Goal: Task Accomplishment & Management: Use online tool/utility

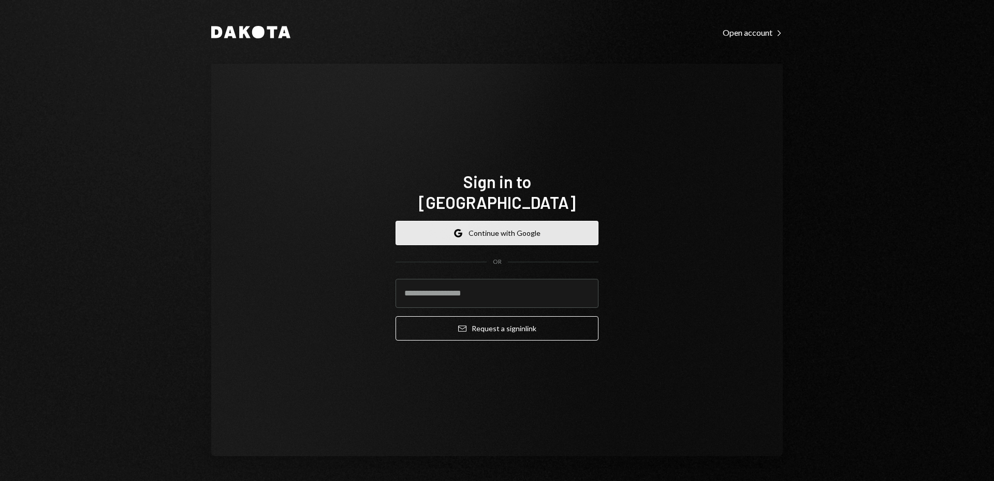
click at [522, 227] on button "Google Continue with Google" at bounding box center [497, 233] width 203 height 24
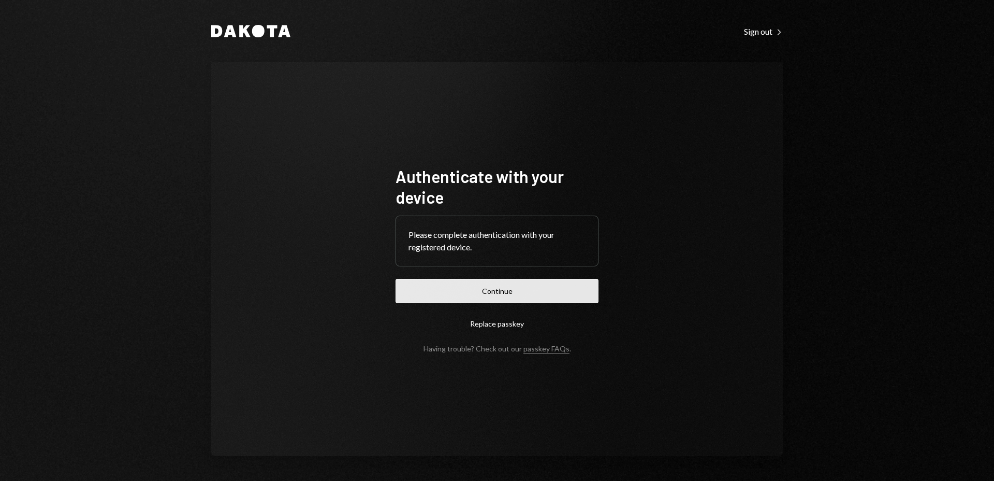
click at [509, 298] on button "Continue" at bounding box center [497, 291] width 203 height 24
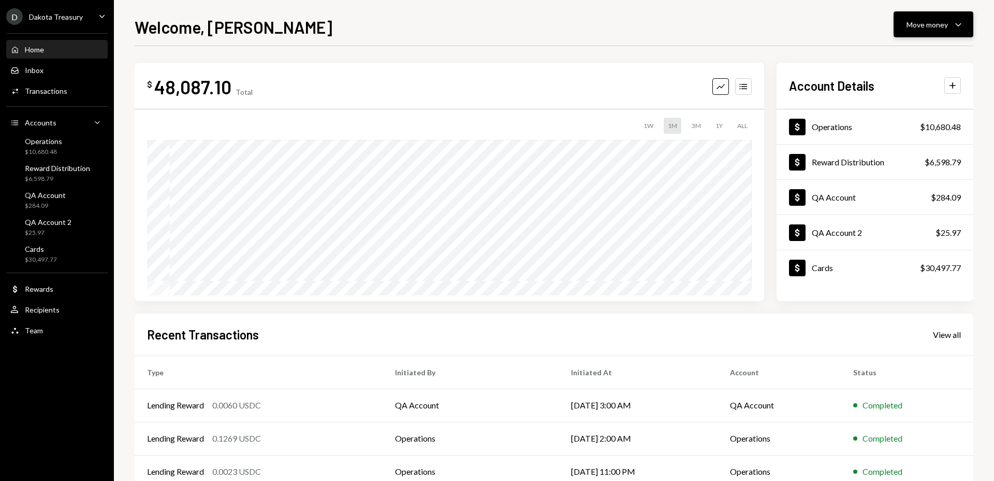
click at [955, 27] on icon "Caret Down" at bounding box center [959, 24] width 12 height 12
click at [903, 54] on div "Send" at bounding box center [926, 55] width 76 height 11
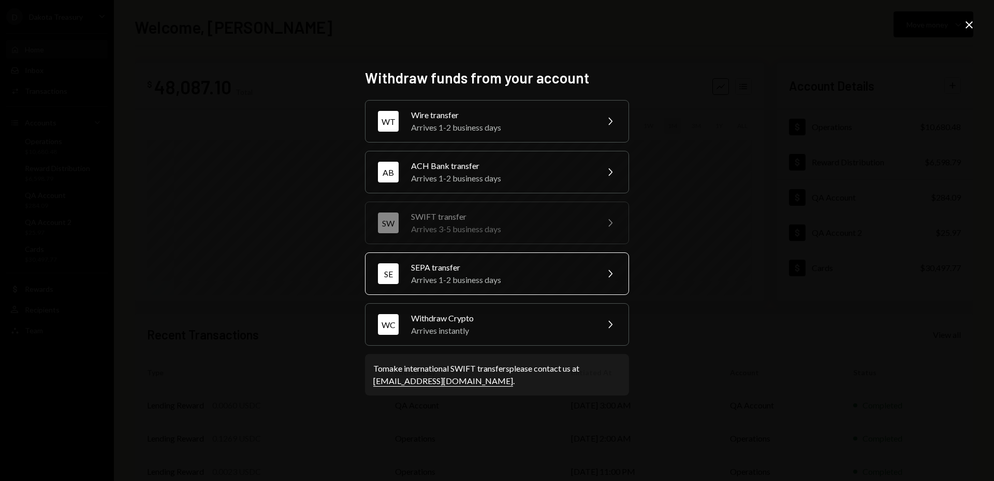
click at [503, 268] on div "SEPA transfer" at bounding box center [501, 267] width 180 height 12
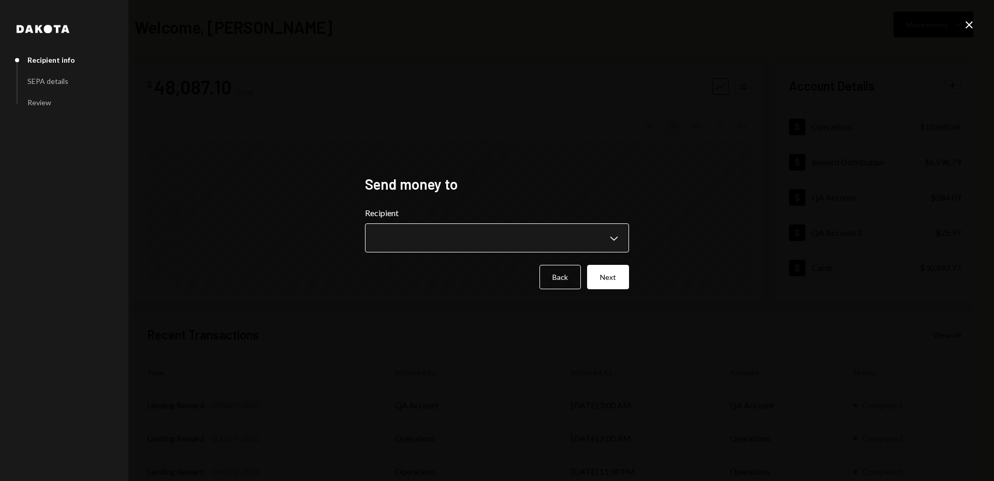
click at [483, 236] on body "D Dakota Treasury Caret Down Home Home Inbox Inbox Activities Transactions Acco…" at bounding box center [497, 240] width 994 height 481
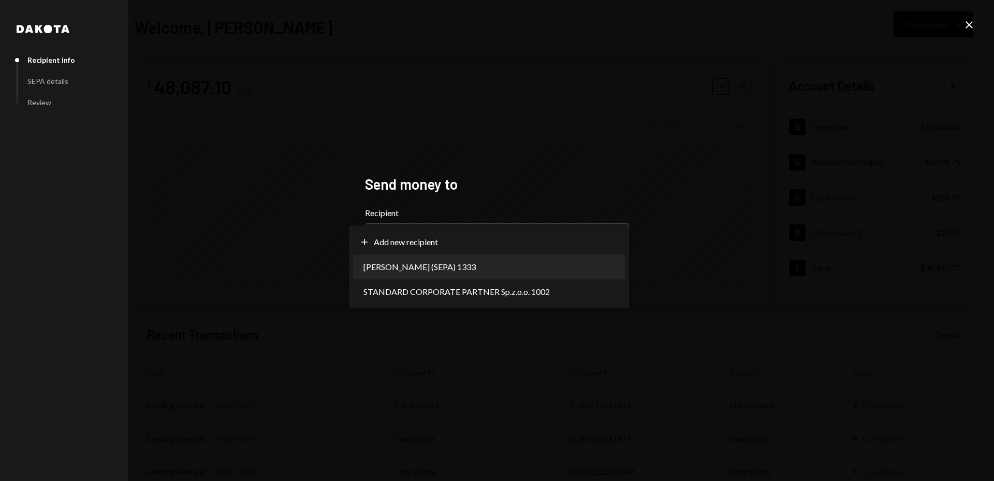
select select "**********"
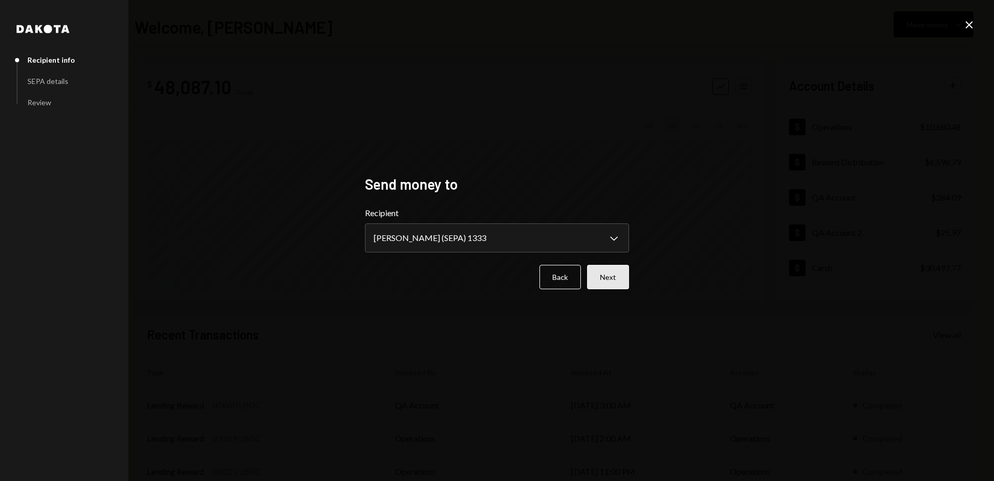
click at [617, 273] on button "Next" at bounding box center [608, 277] width 42 height 24
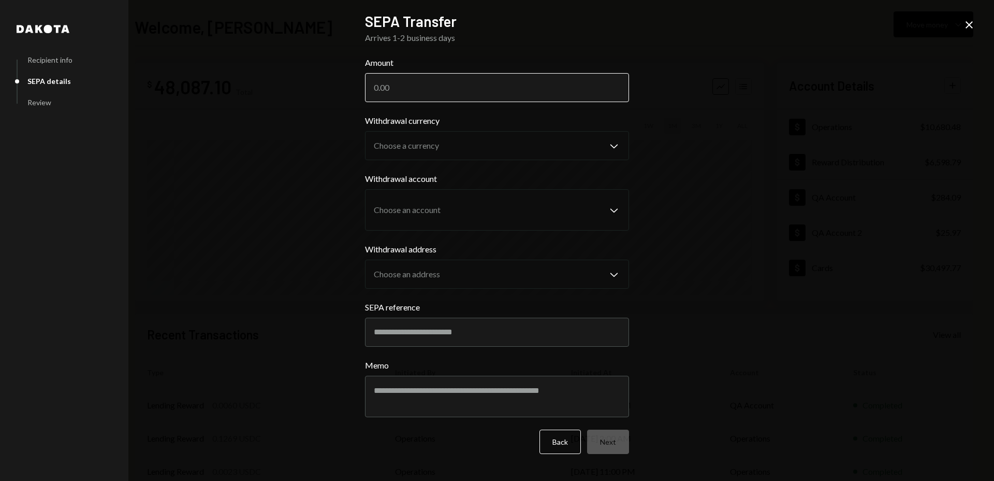
click at [428, 94] on input "Amount" at bounding box center [497, 87] width 264 height 29
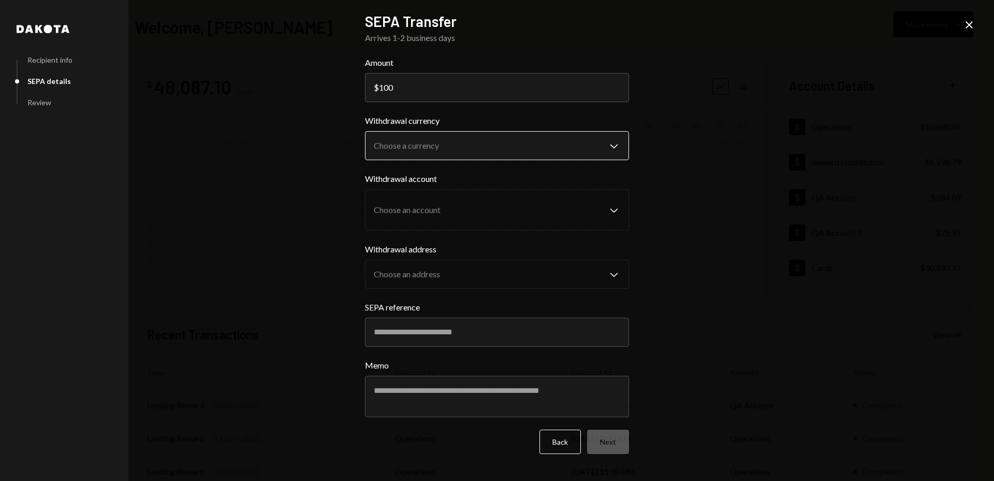
type input "100"
click at [489, 152] on body "D Dakota Treasury Caret Down Home Home Inbox Inbox Activities Transactions Acco…" at bounding box center [497, 240] width 994 height 481
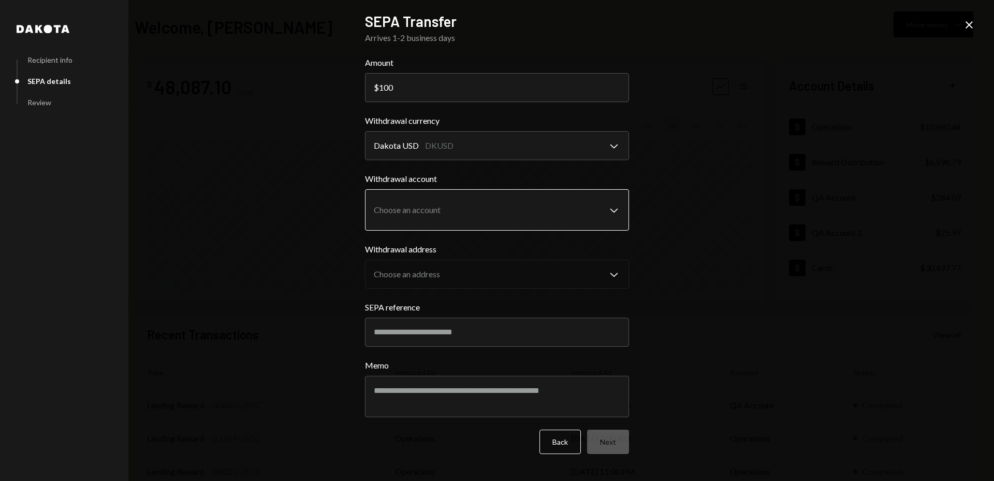
click at [522, 211] on body "D Dakota Treasury Caret Down Home Home Inbox Inbox Activities Transactions Acco…" at bounding box center [497, 240] width 994 height 481
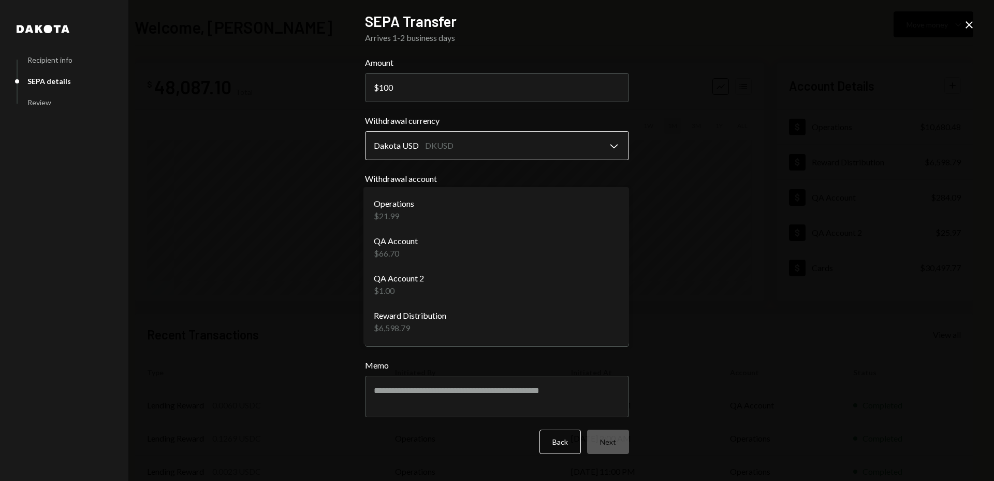
click at [504, 151] on body "D Dakota Treasury Caret Down Home Home Inbox Inbox Activities Transactions Acco…" at bounding box center [497, 240] width 994 height 481
select select "****"
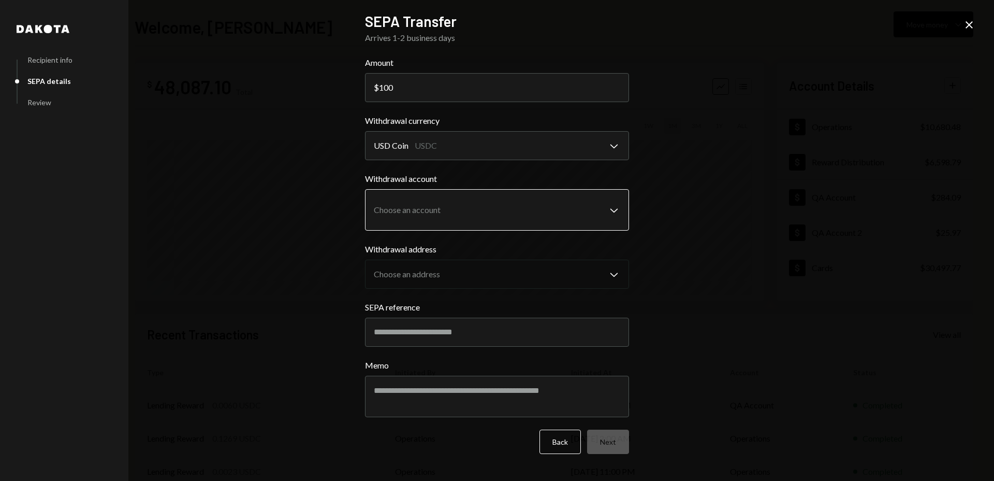
click at [489, 209] on body "D Dakota Treasury Caret Down Home Home Inbox Inbox Activities Transactions Acco…" at bounding box center [497, 240] width 994 height 481
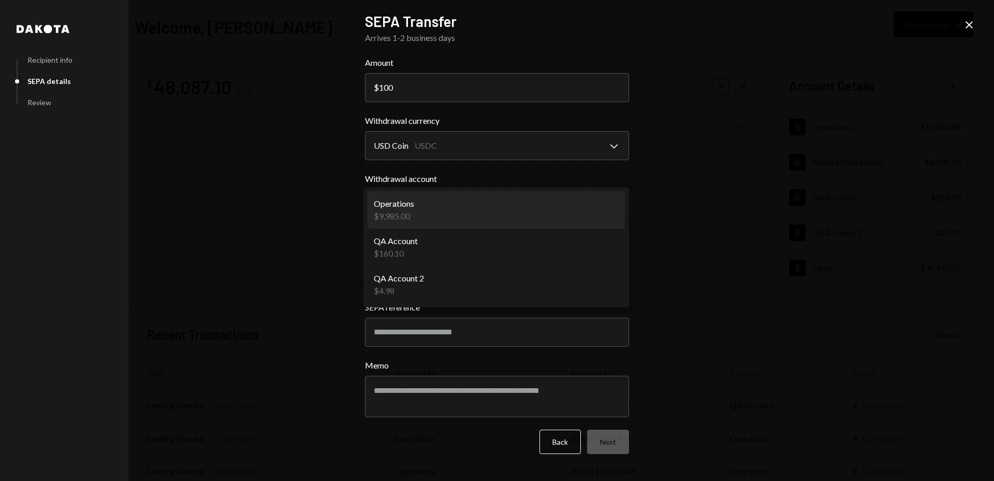
select select "**********"
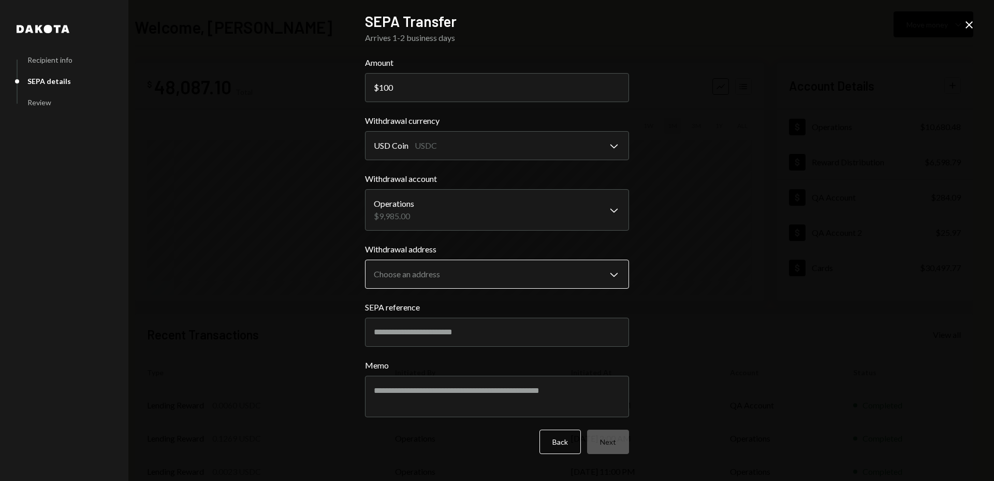
click at [514, 270] on body "D Dakota Treasury Caret Down Home Home Inbox Inbox Activities Transactions Acco…" at bounding box center [497, 240] width 994 height 481
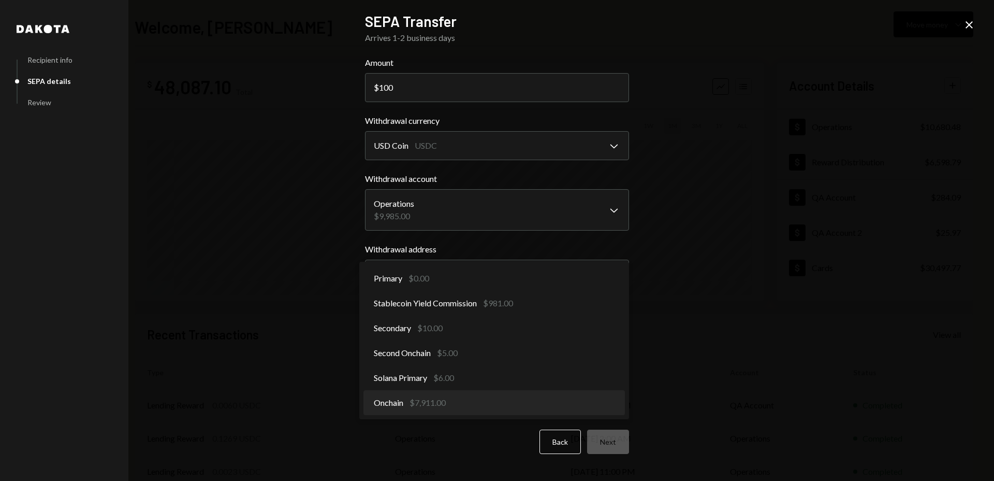
select select "**********"
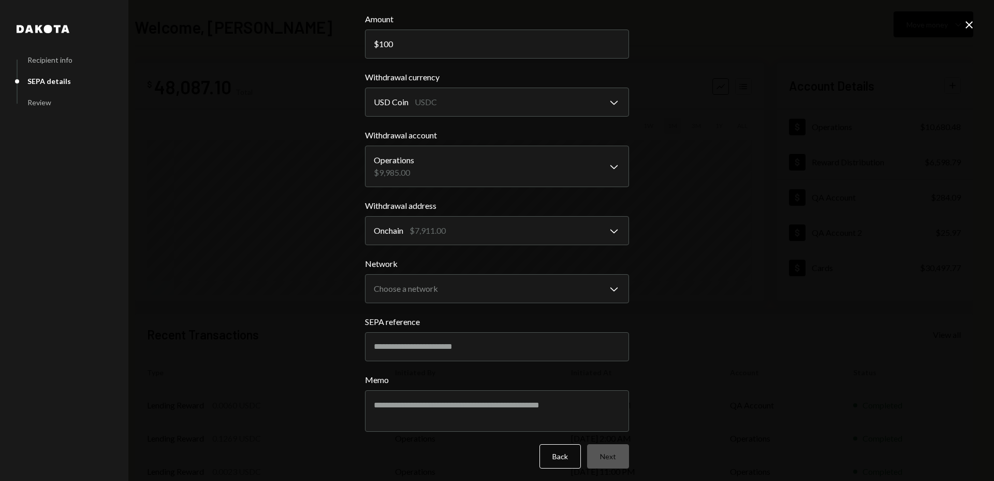
scroll to position [48, 0]
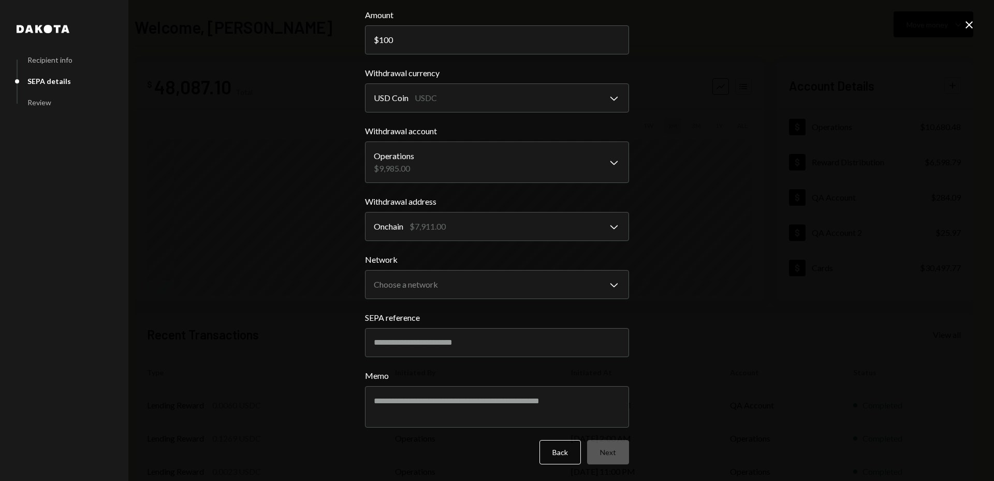
click at [516, 269] on div "Network Choose a network Chevron Down **** ******** ******** *******" at bounding box center [497, 276] width 264 height 46
click at [515, 275] on body "D Dakota Treasury Caret Down Home Home Inbox Inbox Activities Transactions Acco…" at bounding box center [497, 240] width 994 height 481
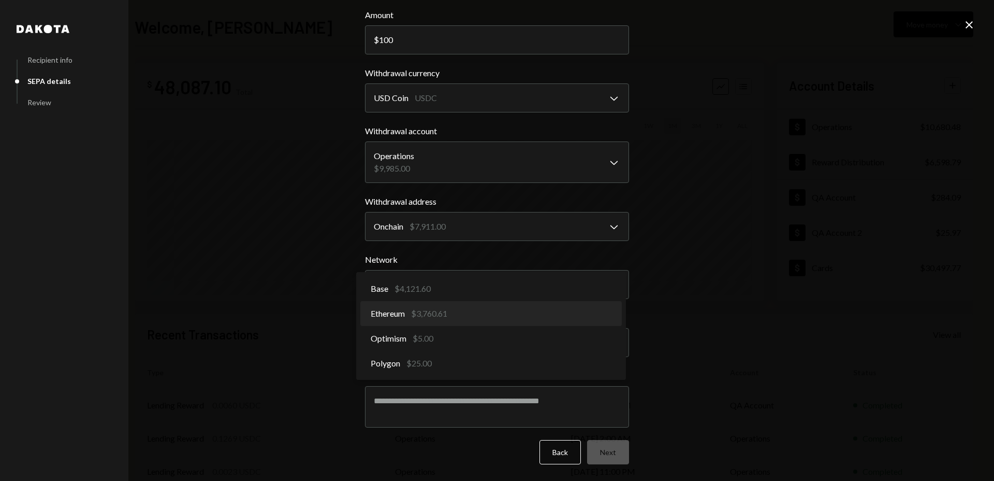
select select "**********"
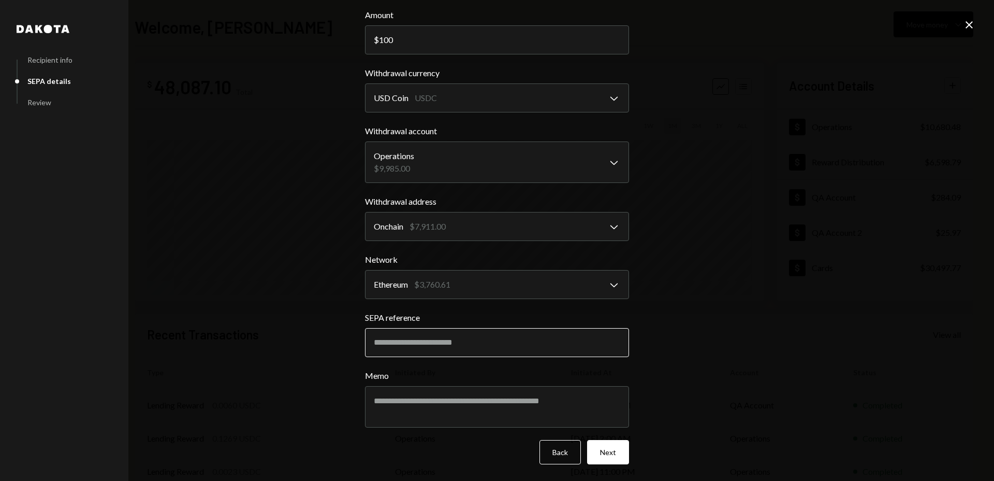
click at [516, 347] on input "SEPA reference" at bounding box center [497, 342] width 264 height 29
type input "********"
click at [475, 397] on textarea "Memo" at bounding box center [497, 406] width 264 height 41
type textarea "*"
type textarea "*******"
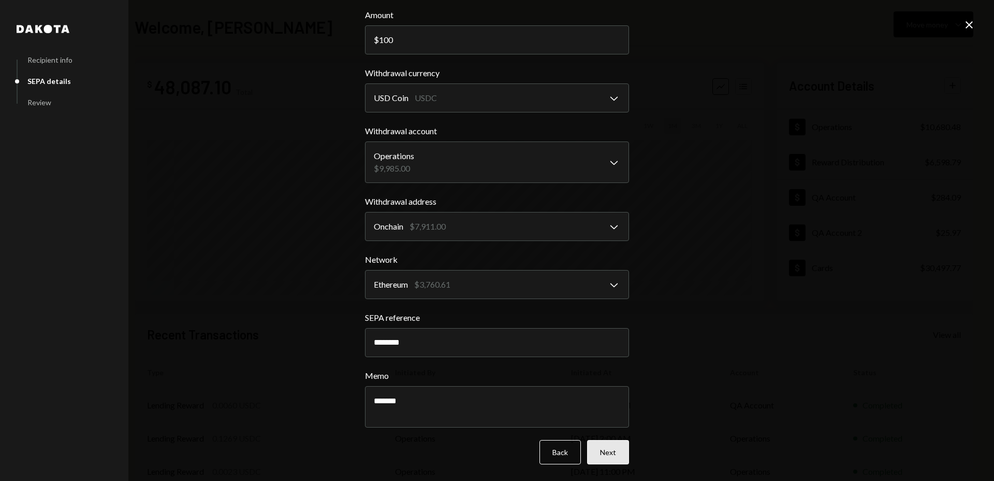
click at [603, 449] on button "Next" at bounding box center [608, 452] width 42 height 24
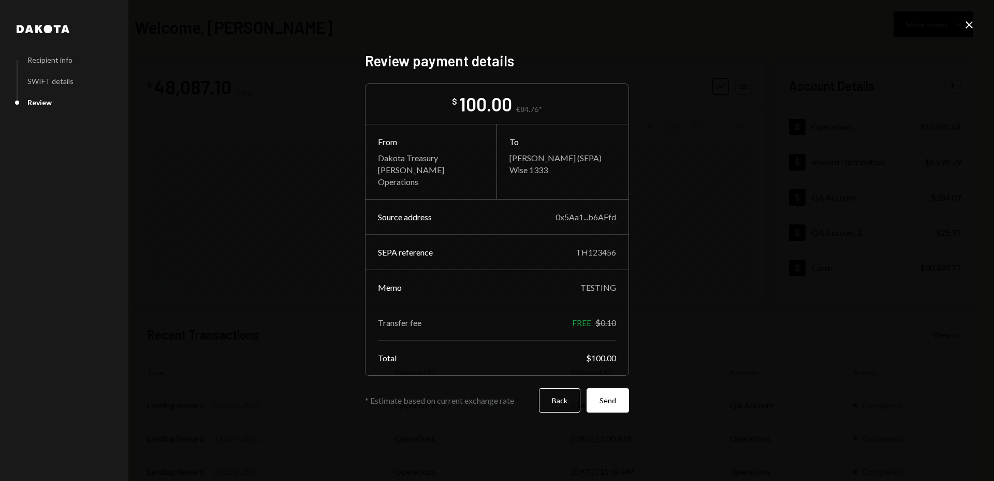
click at [443, 399] on div "* Estimate based on current exchange rate" at bounding box center [449, 400] width 168 height 10
drag, startPoint x: 443, startPoint y: 399, endPoint x: 457, endPoint y: 399, distance: 14.0
click at [443, 399] on div "* Estimate based on current exchange rate" at bounding box center [449, 400] width 168 height 10
click at [481, 400] on div "* Estimate based on current exchange rate" at bounding box center [449, 400] width 168 height 10
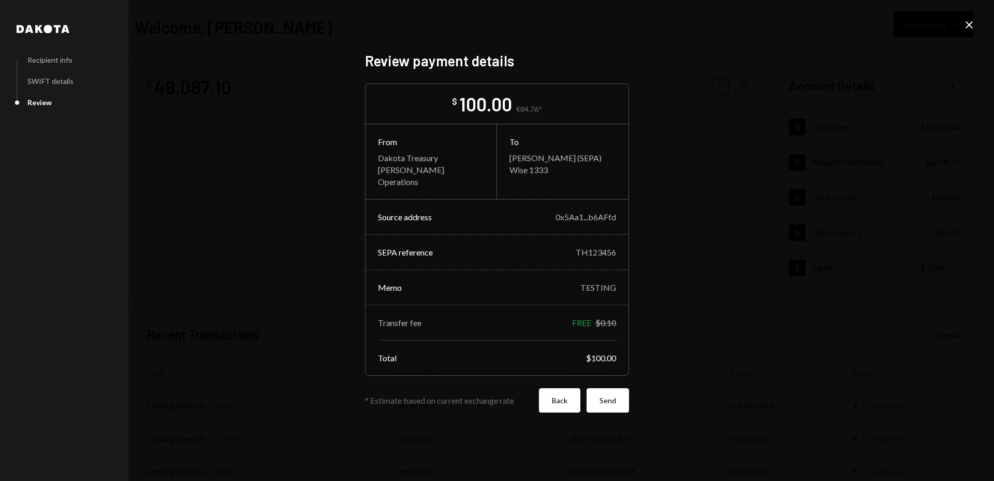
click at [563, 402] on button "Back" at bounding box center [559, 400] width 41 height 24
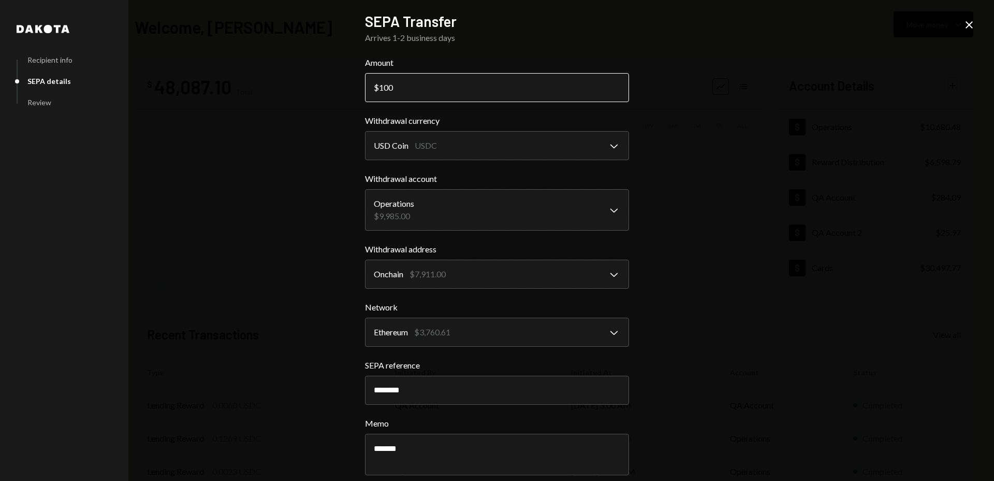
click at [422, 88] on input "100" at bounding box center [497, 87] width 264 height 29
click at [423, 88] on input "100" at bounding box center [497, 87] width 264 height 29
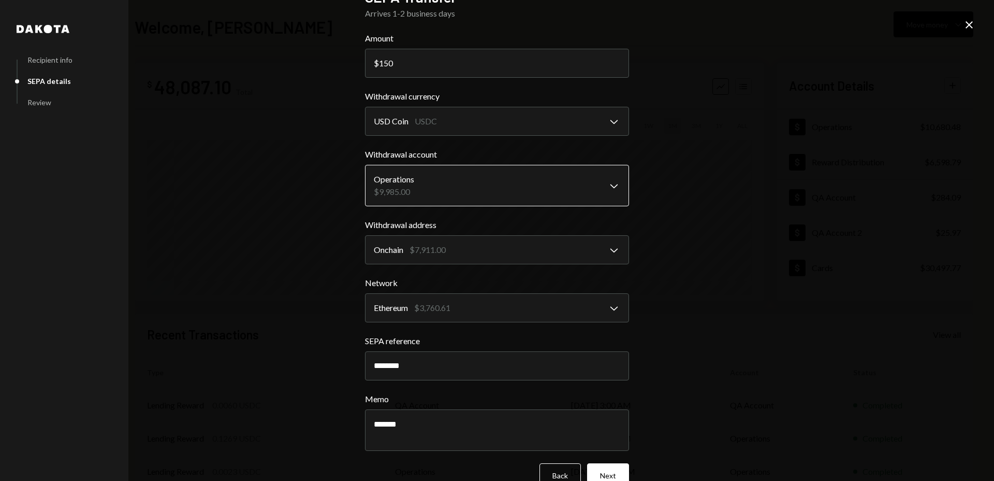
scroll to position [48, 0]
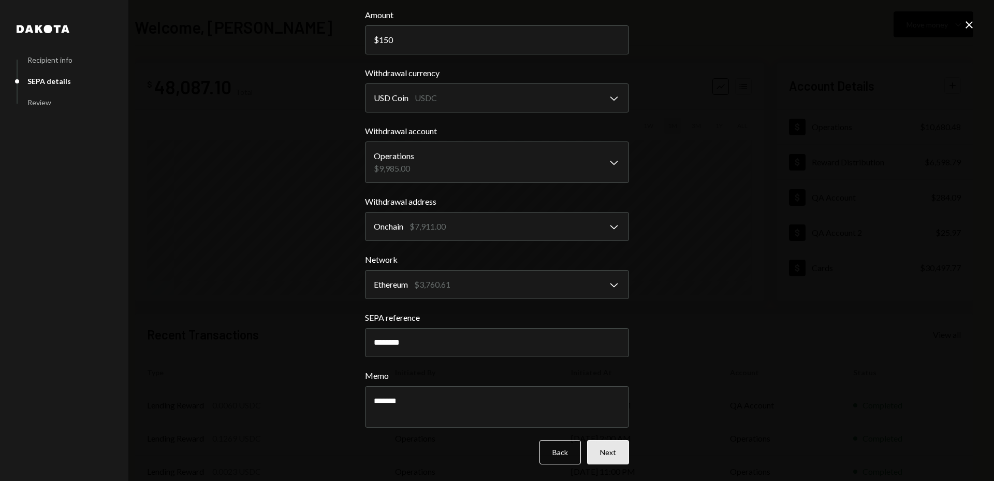
type input "150"
click at [612, 451] on button "Next" at bounding box center [608, 452] width 42 height 24
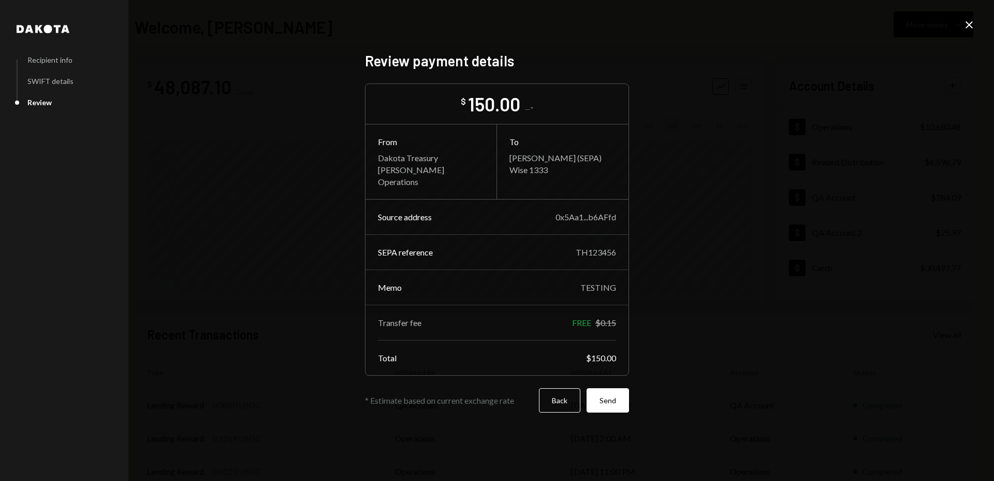
scroll to position [0, 0]
click at [561, 398] on button "Back" at bounding box center [559, 400] width 41 height 24
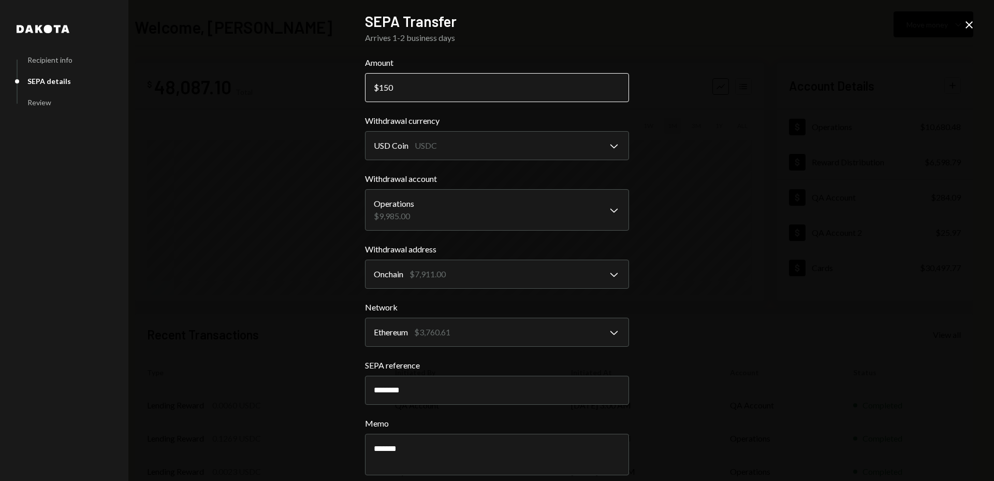
click at [384, 88] on input "150" at bounding box center [497, 87] width 264 height 29
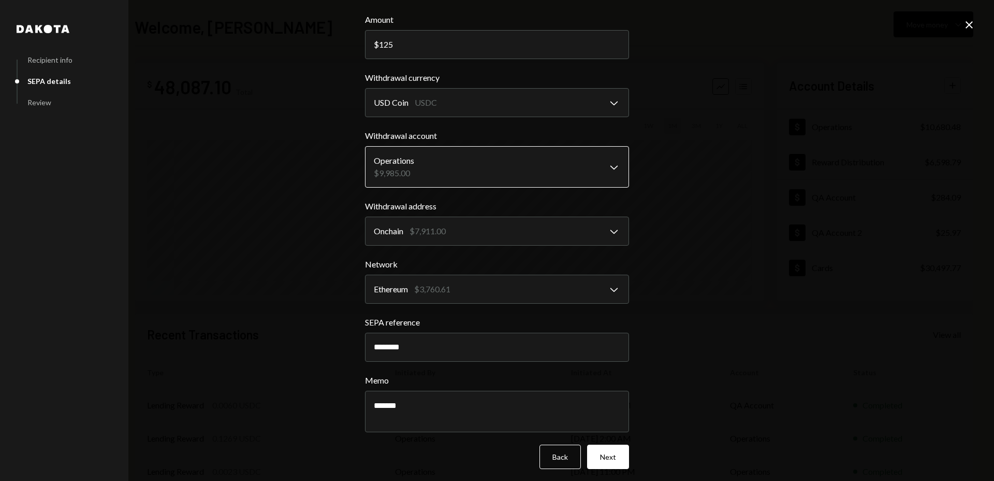
scroll to position [48, 0]
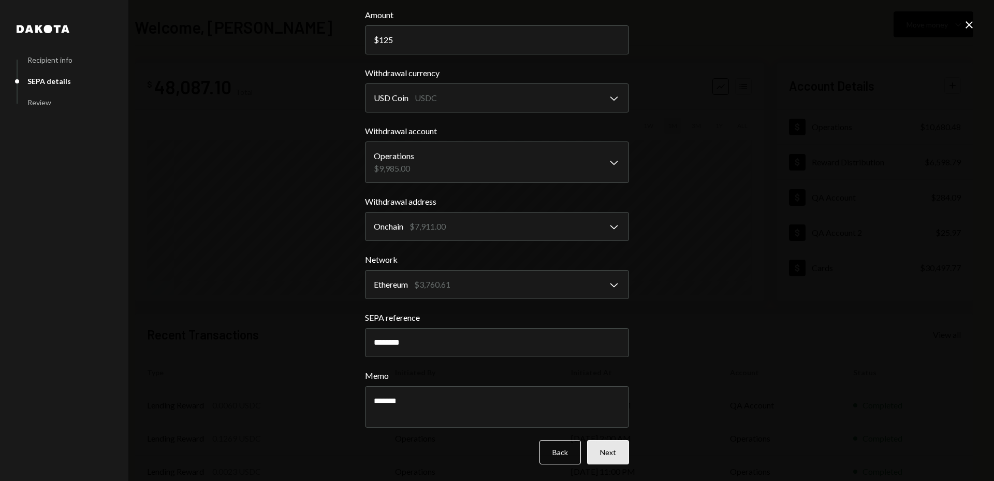
type input "125"
click at [600, 449] on button "Next" at bounding box center [608, 452] width 42 height 24
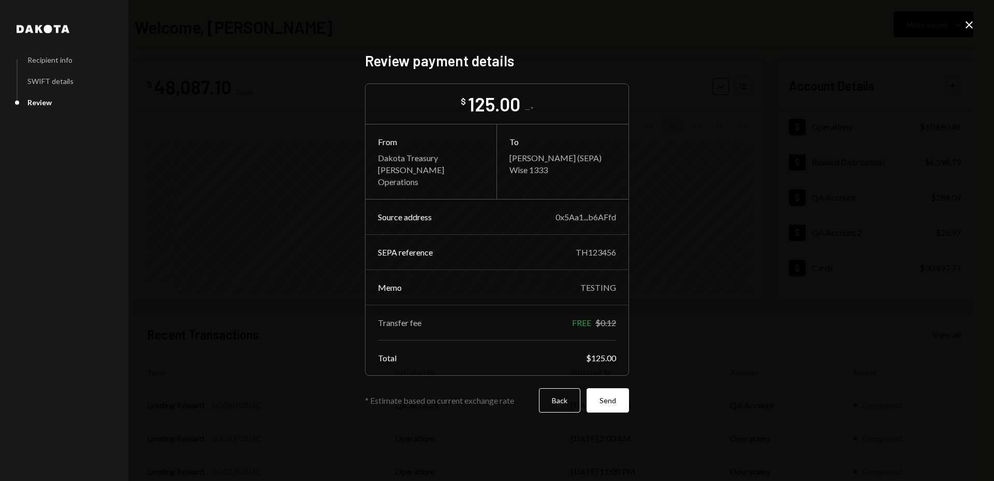
scroll to position [0, 0]
click at [570, 406] on button "Back" at bounding box center [559, 400] width 41 height 24
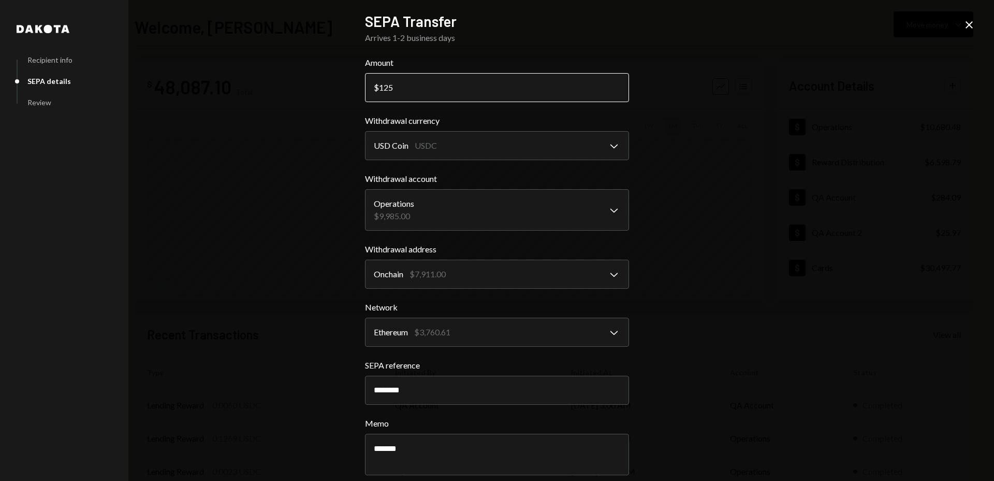
click at [402, 89] on input "125" at bounding box center [497, 87] width 264 height 29
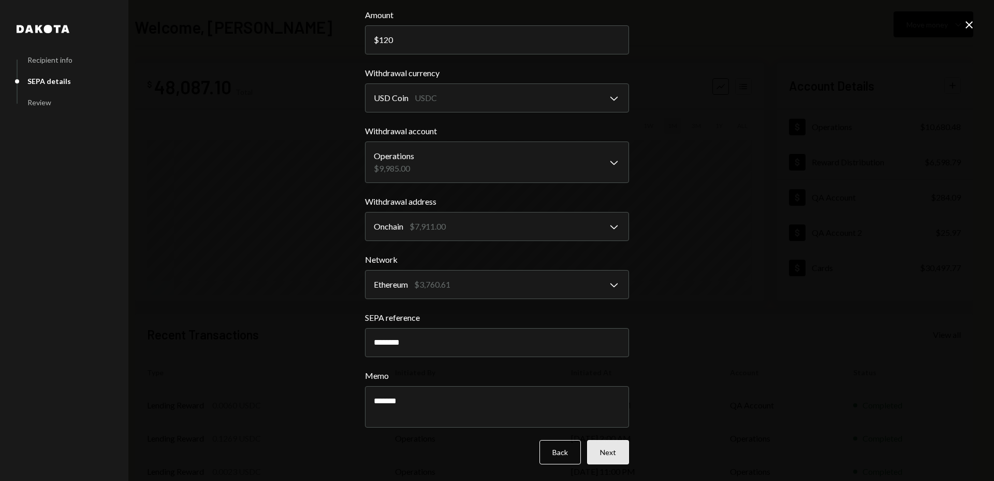
type input "120"
click at [602, 449] on button "Next" at bounding box center [608, 452] width 42 height 24
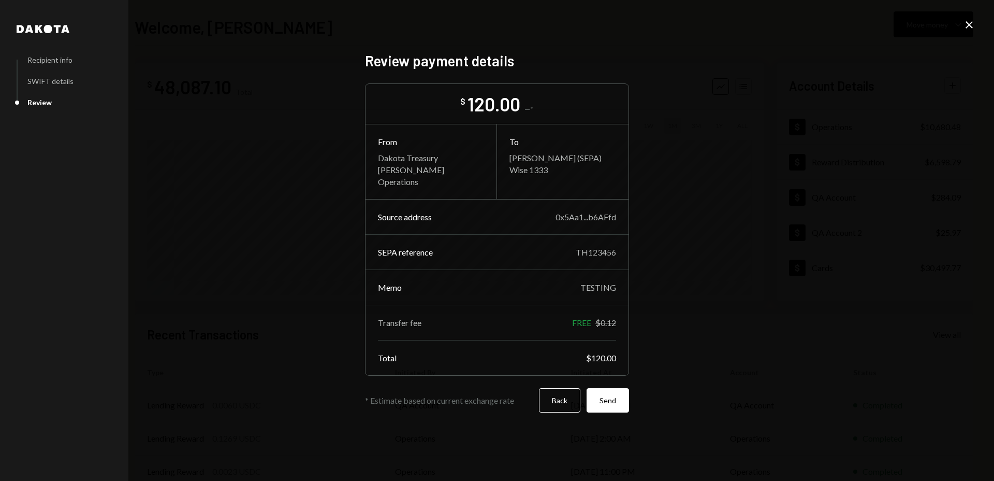
scroll to position [0, 0]
click at [551, 401] on button "Back" at bounding box center [559, 400] width 41 height 24
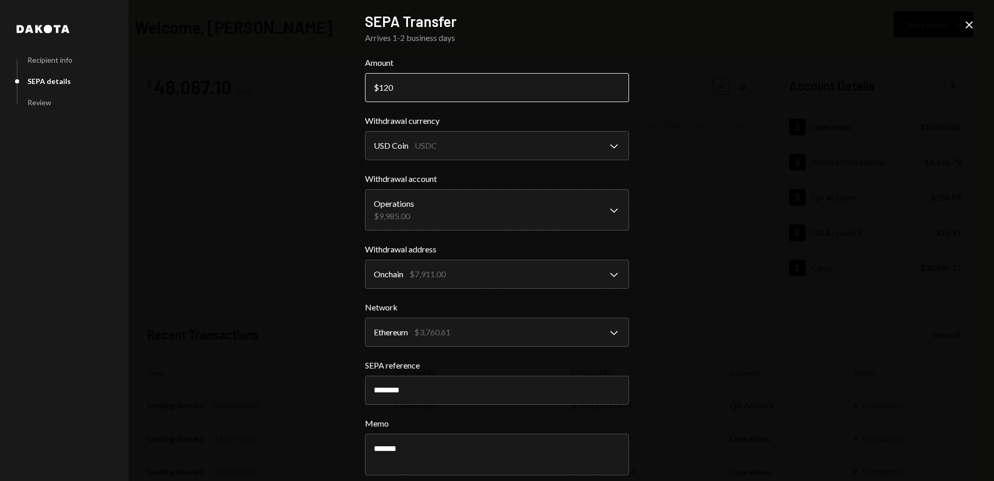
click at [394, 86] on input "120" at bounding box center [497, 87] width 264 height 29
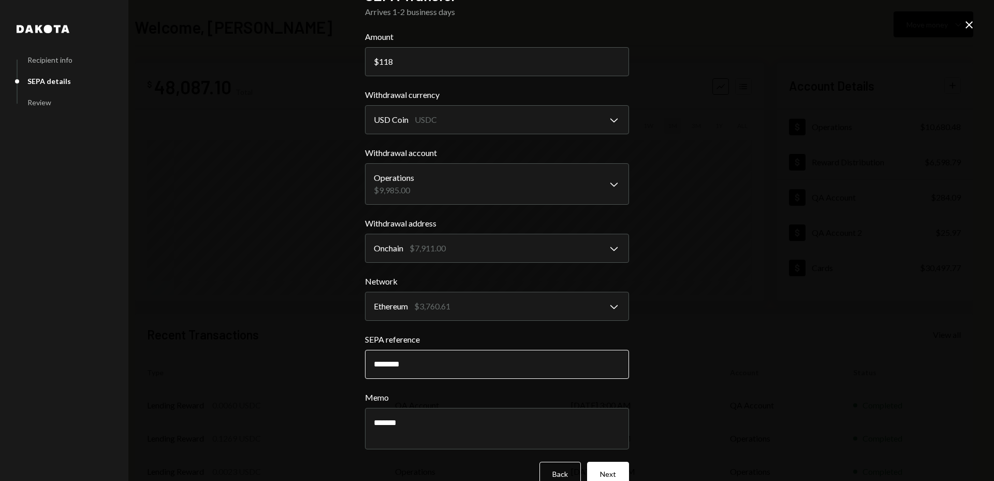
scroll to position [48, 0]
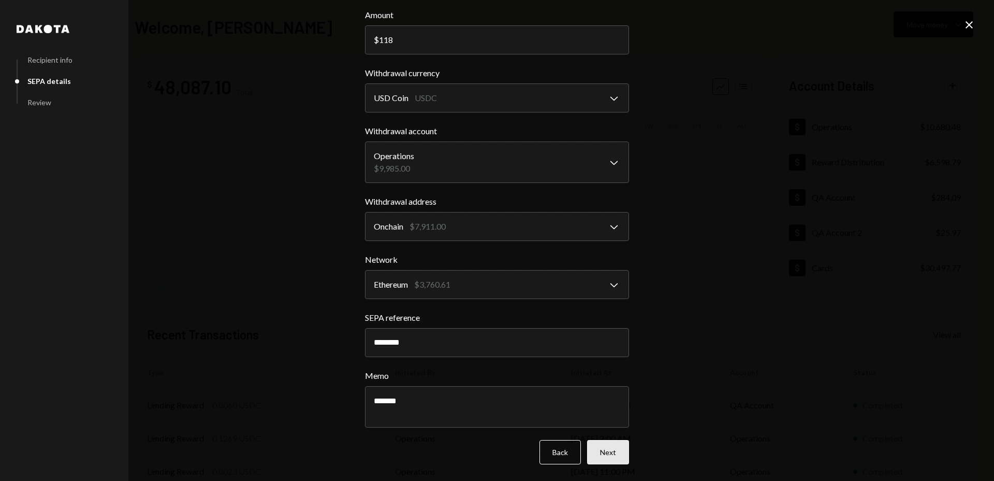
type input "118"
click at [614, 449] on button "Next" at bounding box center [608, 452] width 42 height 24
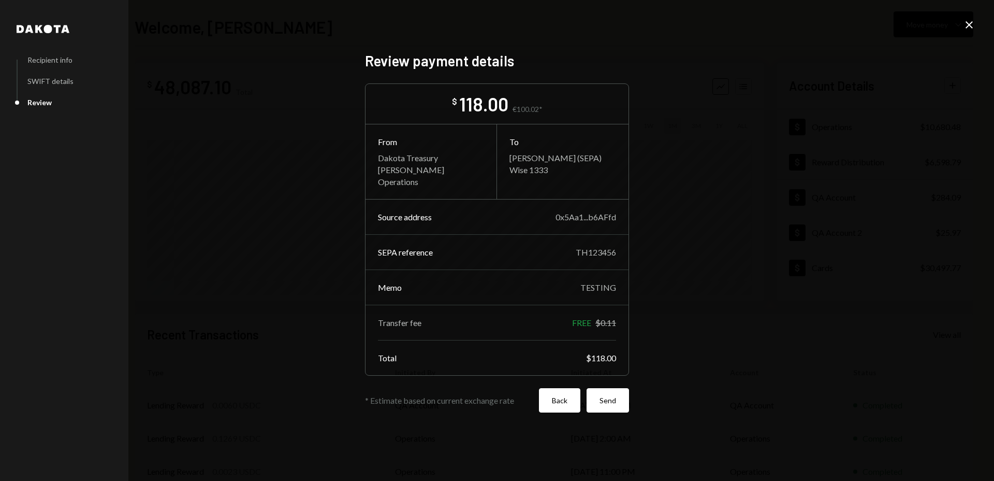
click at [550, 398] on button "Back" at bounding box center [559, 400] width 41 height 24
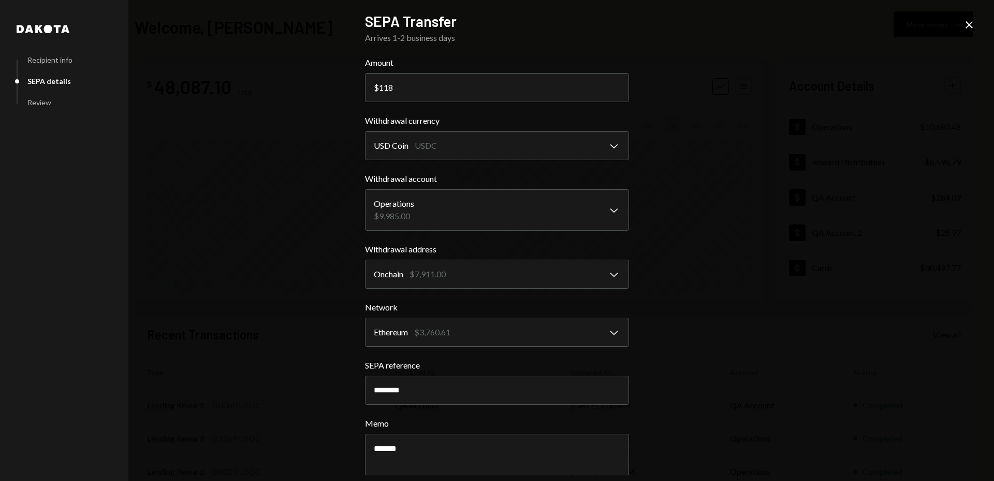
click at [968, 22] on icon at bounding box center [969, 24] width 7 height 7
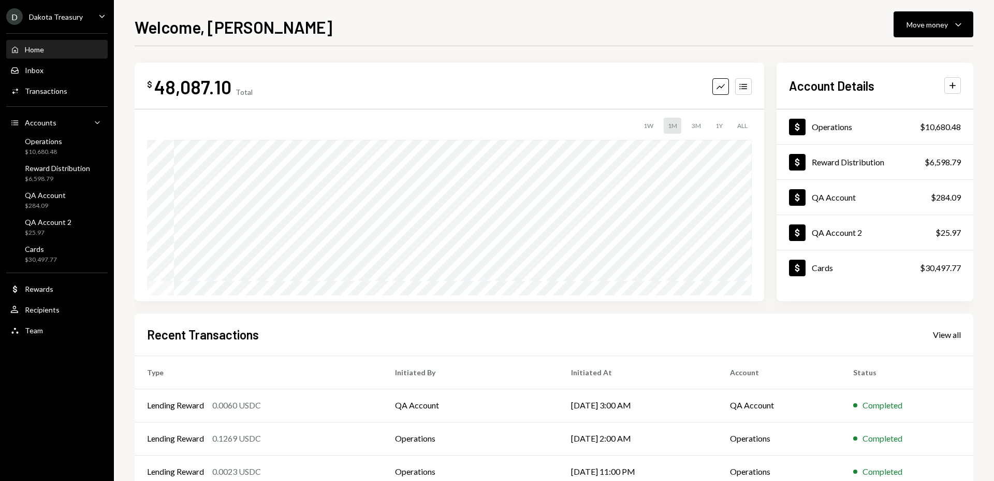
click at [252, 28] on h1 "Welcome, Christopher" at bounding box center [234, 27] width 198 height 21
click at [319, 27] on div "Welcome, Christopher Move money Caret Down" at bounding box center [554, 26] width 839 height 23
click at [70, 91] on div "Activities Transactions" at bounding box center [56, 90] width 93 height 9
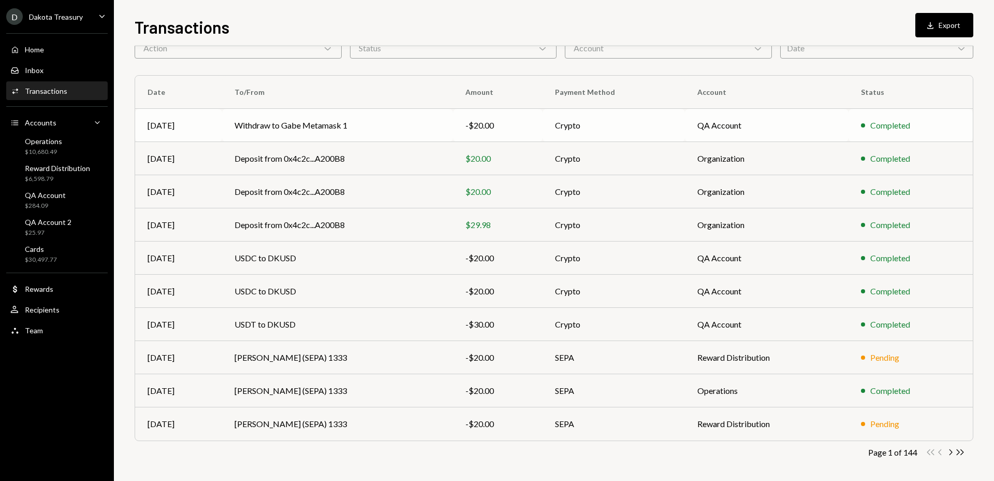
scroll to position [60, 0]
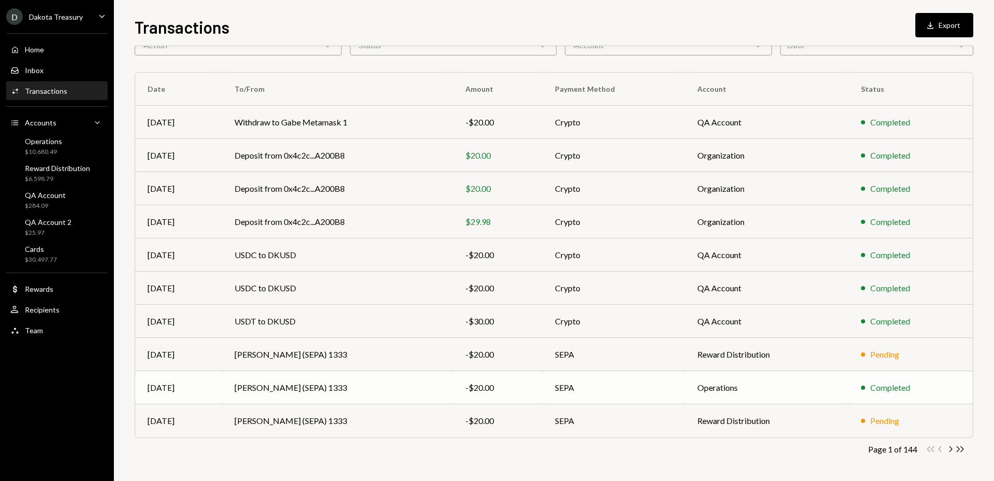
click at [400, 386] on td "[PERSON_NAME] (SEPA) 1333" at bounding box center [337, 387] width 231 height 33
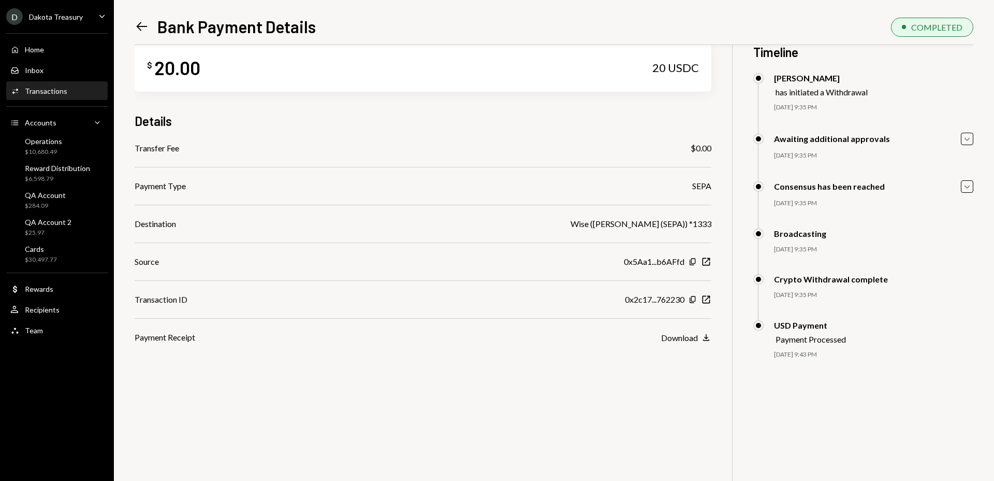
scroll to position [45, 0]
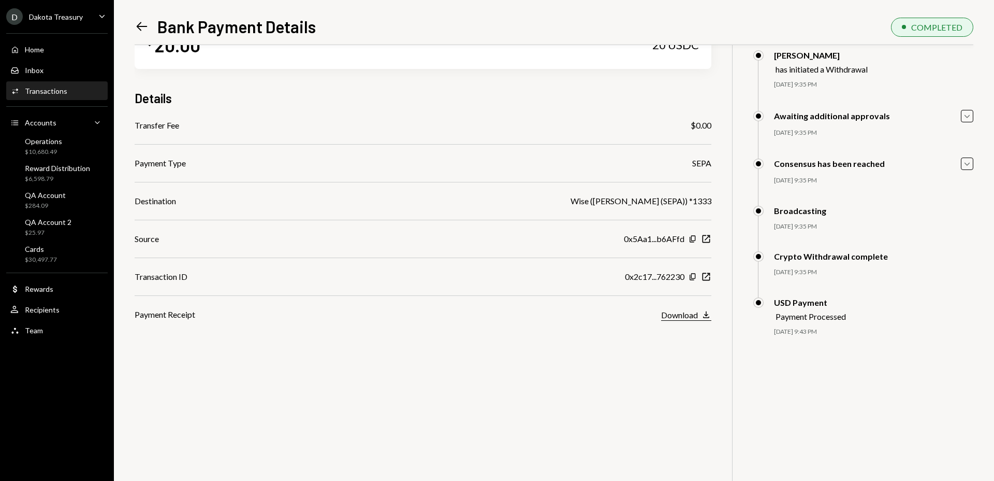
click at [689, 315] on div "Download" at bounding box center [679, 315] width 37 height 10
click at [67, 94] on div "Activities Transactions" at bounding box center [56, 90] width 93 height 9
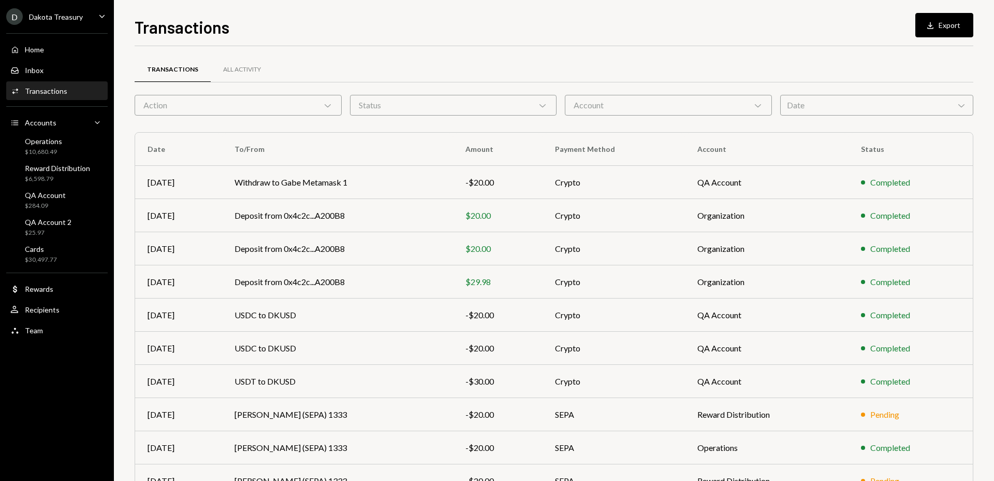
click at [380, 106] on div "Status Chevron Down" at bounding box center [453, 105] width 207 height 21
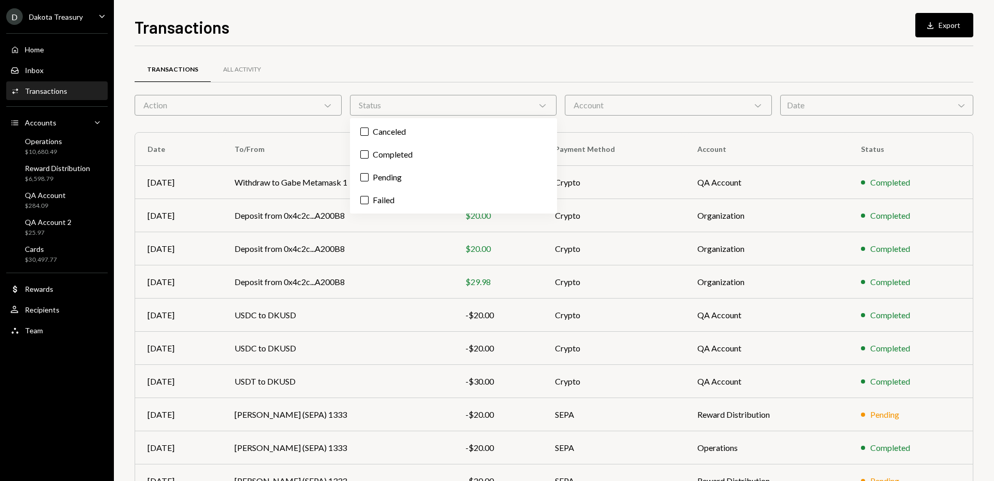
click at [380, 106] on div "Status Chevron Down" at bounding box center [453, 105] width 207 height 21
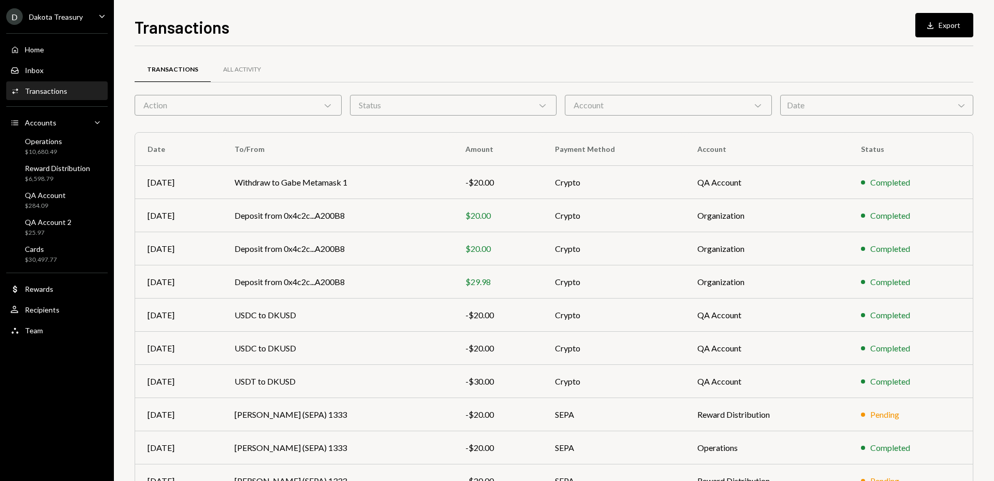
click at [378, 106] on div "Status Chevron Down" at bounding box center [453, 105] width 207 height 21
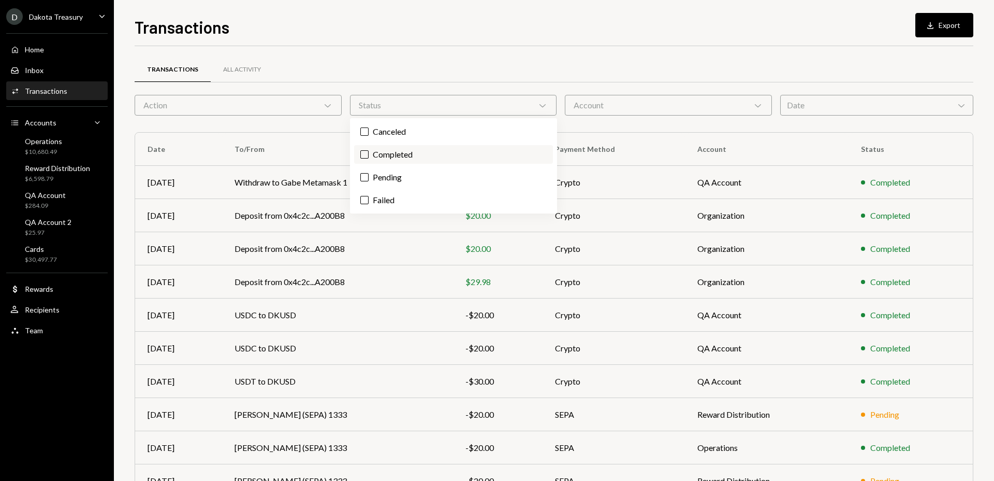
click at [386, 156] on label "Completed" at bounding box center [453, 154] width 199 height 19
click at [369, 156] on button "Completed" at bounding box center [364, 154] width 8 height 8
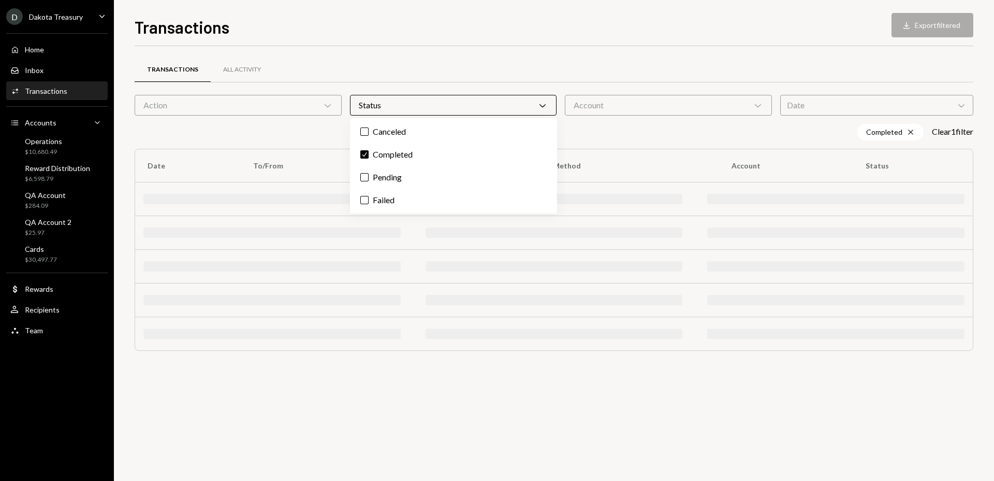
click at [249, 112] on div "Action Chevron Down" at bounding box center [238, 105] width 207 height 21
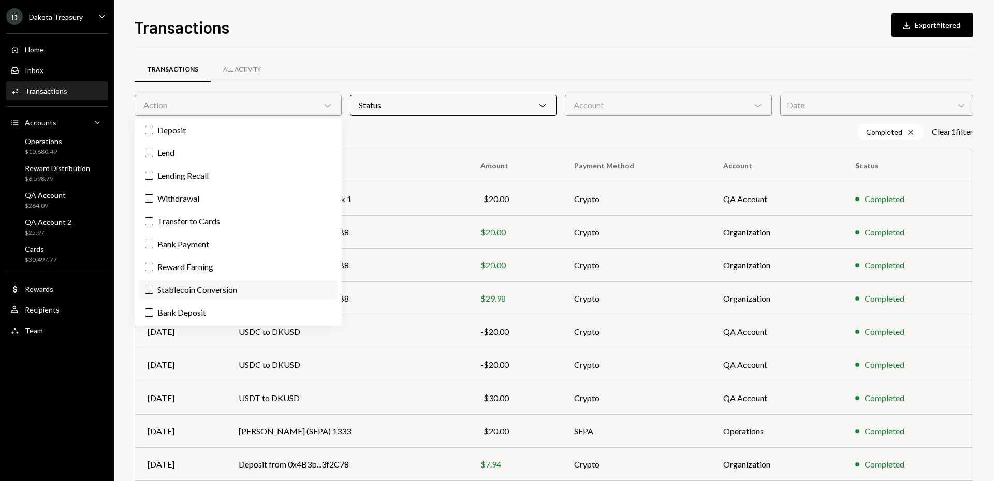
scroll to position [25, 0]
click at [205, 291] on label "Stablecoin Conversion" at bounding box center [238, 289] width 199 height 19
click at [153, 291] on button "Stablecoin Conversion" at bounding box center [149, 289] width 8 height 8
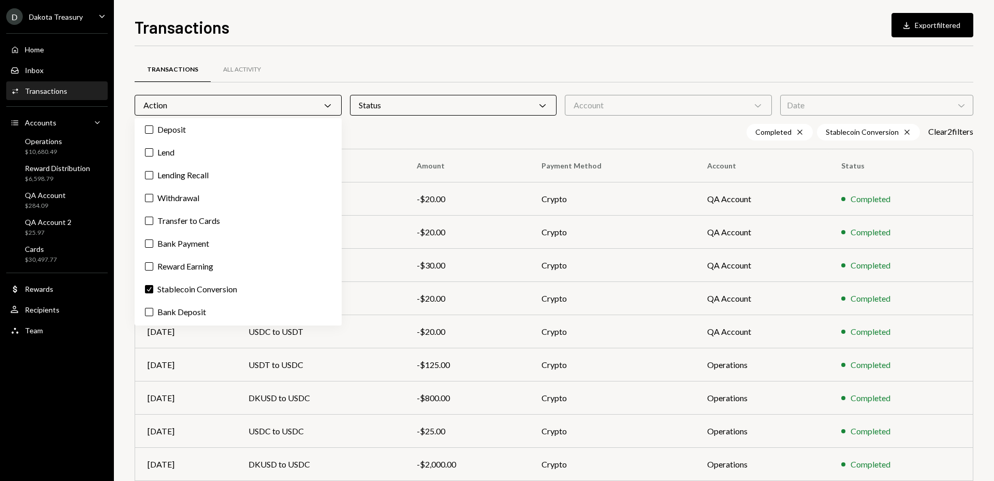
click at [493, 138] on div "Completed Cross Stablecoin Conversion Cross Clear 2 filter s" at bounding box center [554, 132] width 839 height 17
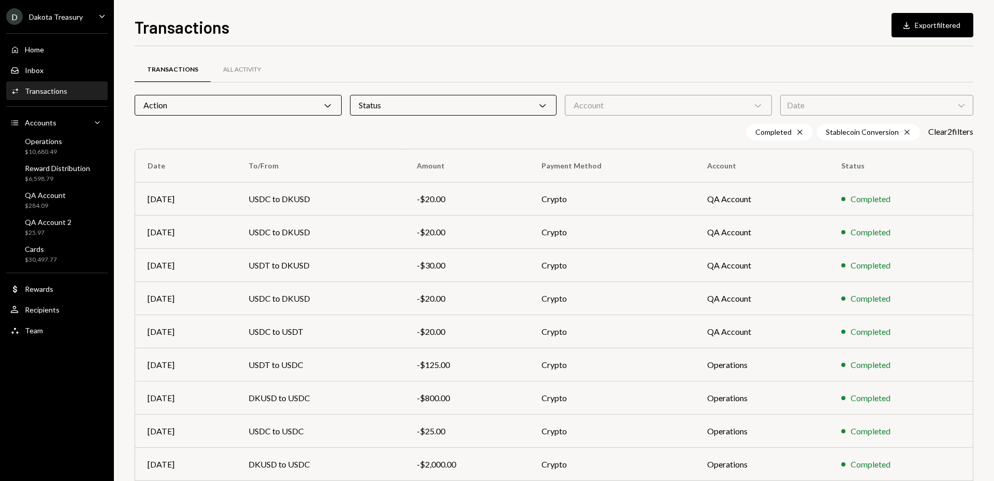
click at [269, 109] on div "Action Chevron Down" at bounding box center [238, 105] width 207 height 21
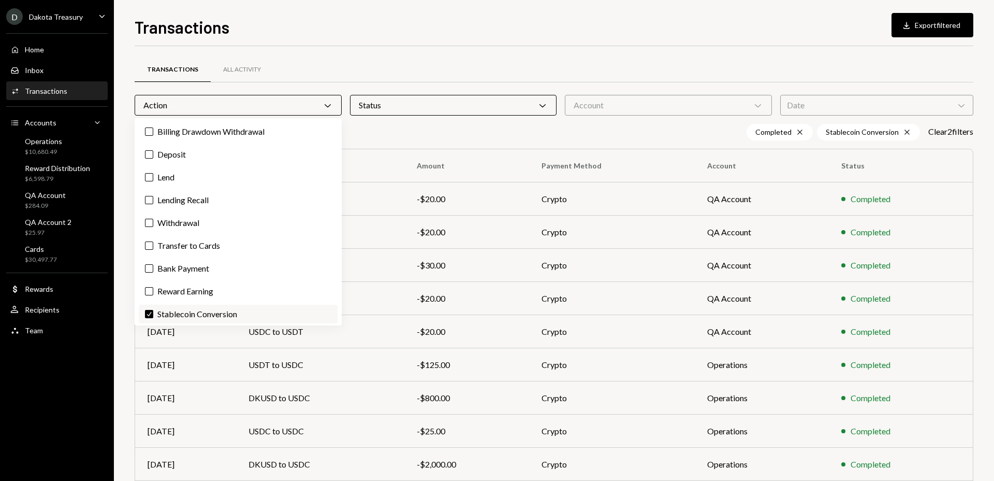
click at [199, 306] on label "Check Stablecoin Conversion" at bounding box center [238, 314] width 199 height 19
click at [153, 310] on button "Check" at bounding box center [149, 314] width 8 height 8
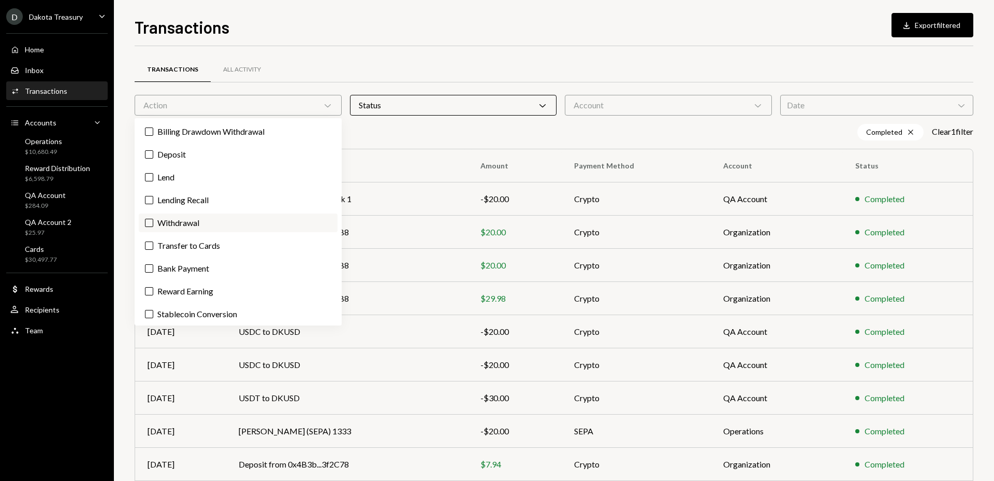
click at [175, 222] on label "Withdrawal" at bounding box center [238, 222] width 199 height 19
click at [153, 222] on button "Withdrawal" at bounding box center [149, 223] width 8 height 8
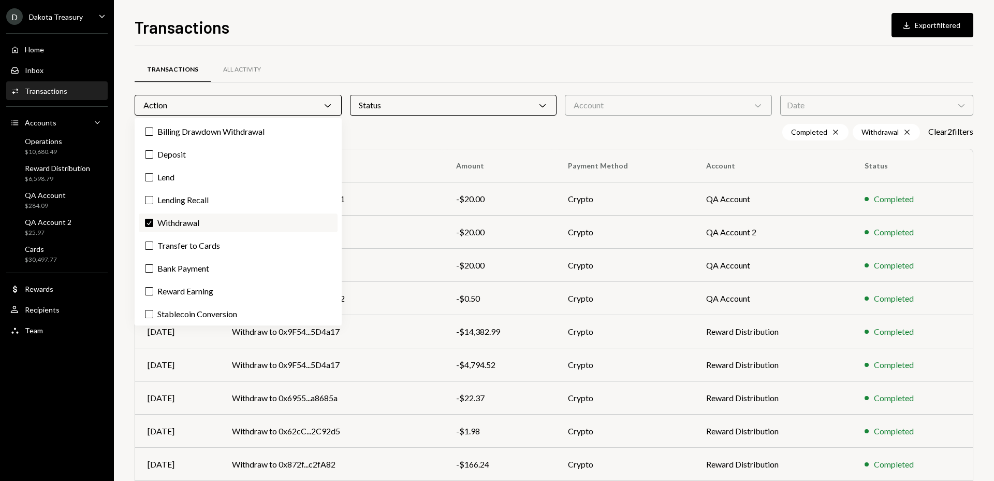
click at [175, 222] on label "Check Withdrawal" at bounding box center [238, 222] width 199 height 19
click at [153, 222] on button "Check" at bounding box center [149, 223] width 8 height 8
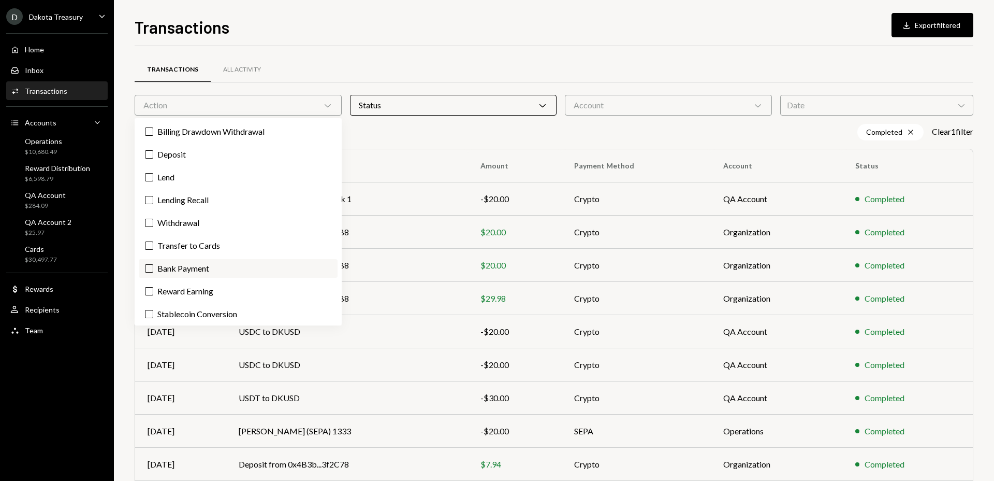
click at [186, 275] on label "Bank Payment" at bounding box center [238, 268] width 199 height 19
click at [153, 272] on button "Bank Payment" at bounding box center [149, 268] width 8 height 8
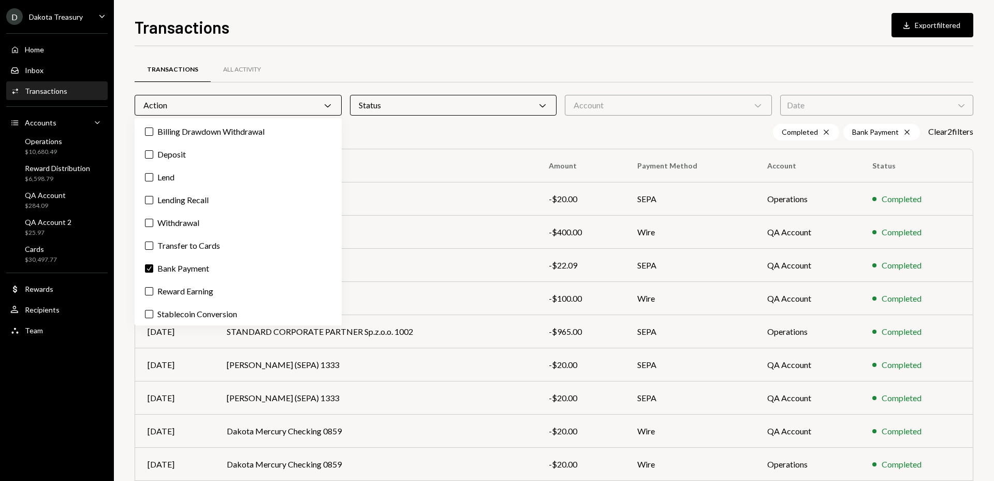
click at [479, 134] on div "Completed Cross Bank Payment Cross Clear 2 filter s" at bounding box center [554, 132] width 839 height 17
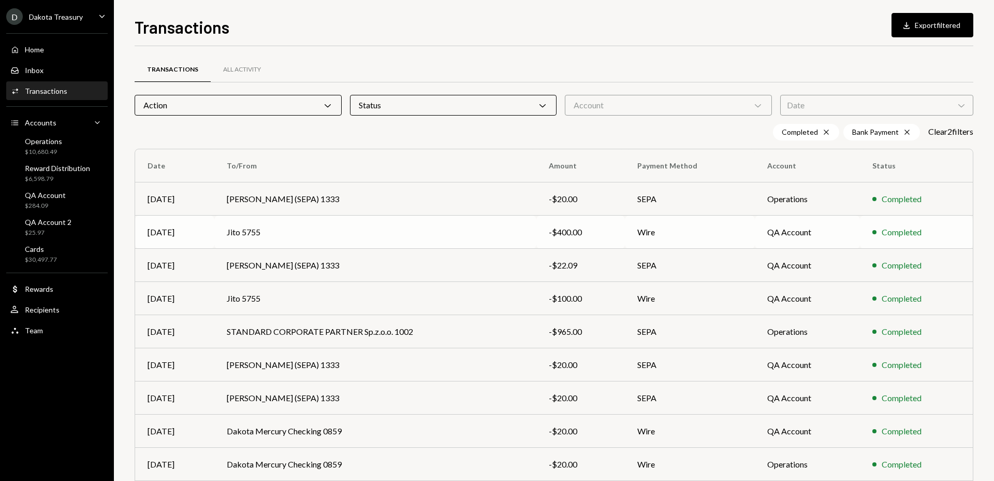
click at [498, 232] on td "Jito 5755" at bounding box center [375, 231] width 323 height 33
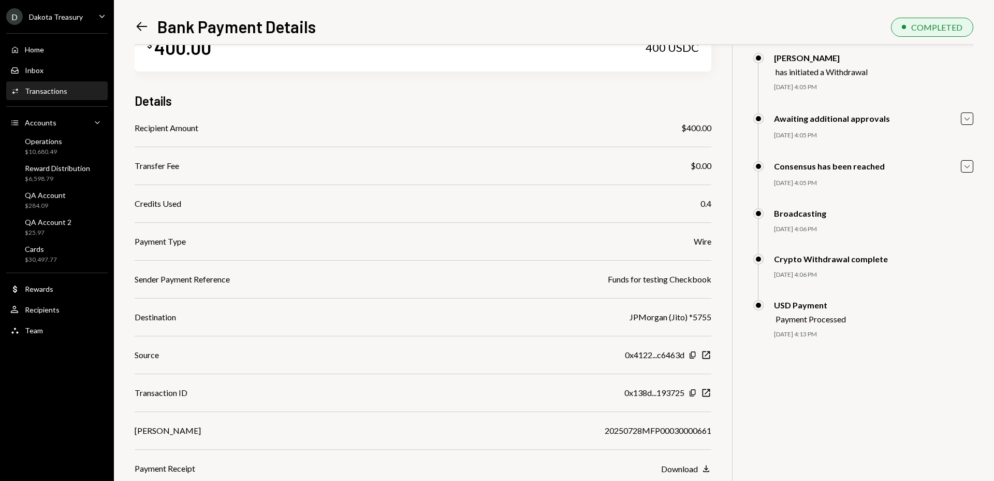
scroll to position [45, 0]
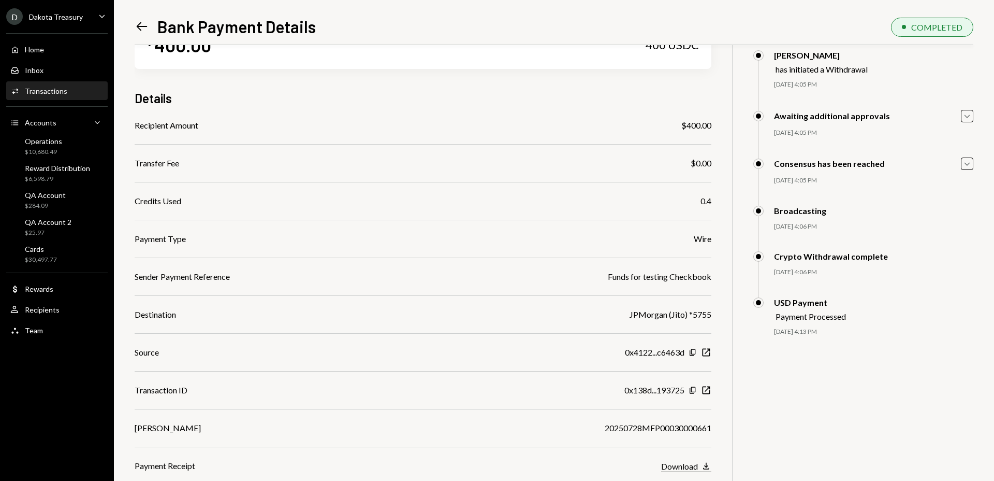
click at [696, 470] on div "Download" at bounding box center [679, 466] width 37 height 10
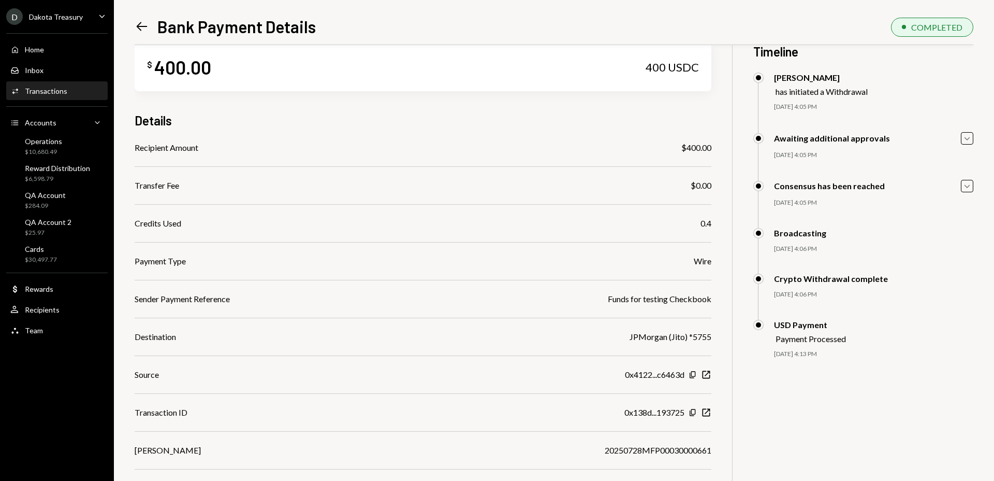
scroll to position [0, 0]
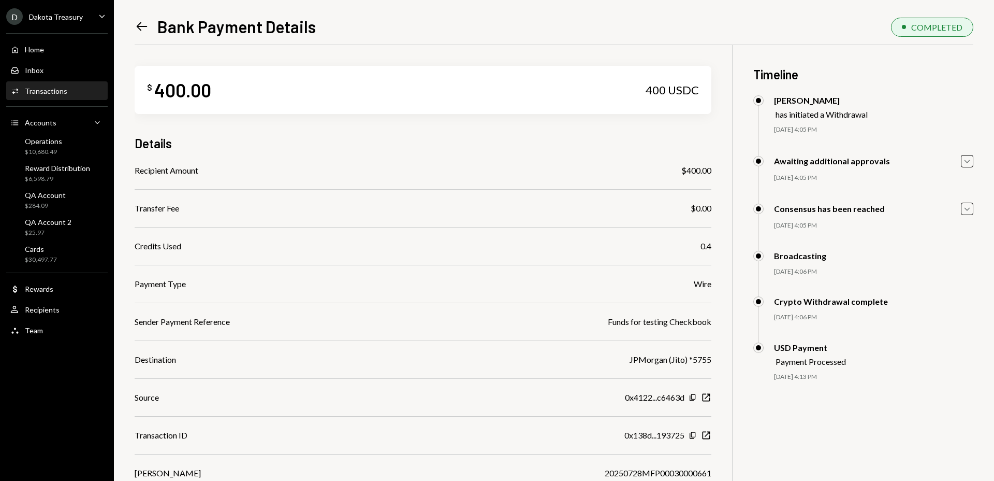
click at [143, 27] on icon "Left Arrow" at bounding box center [142, 26] width 15 height 15
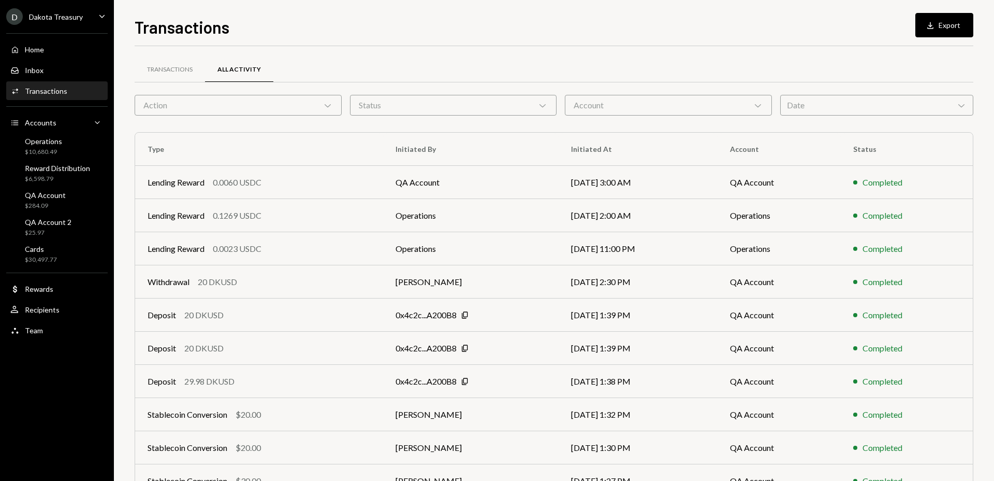
click at [247, 107] on div "Action Chevron Down" at bounding box center [238, 105] width 207 height 21
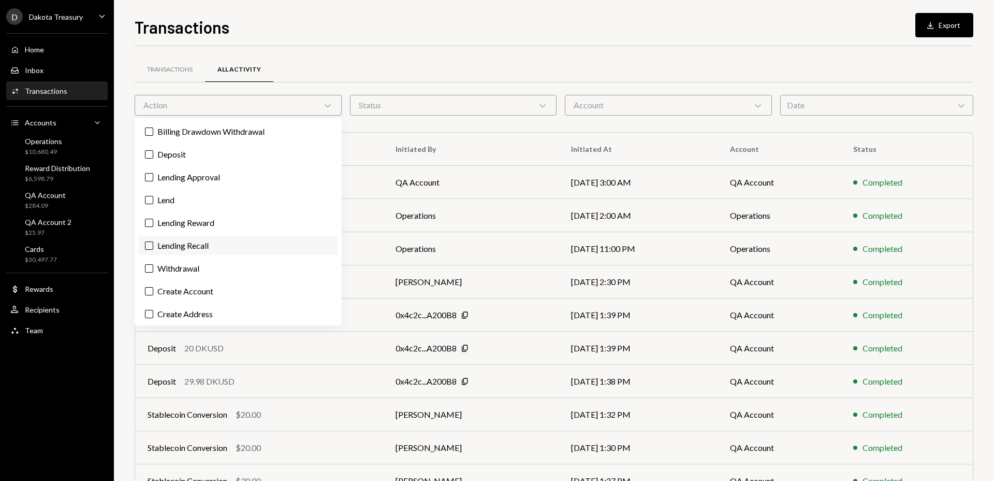
scroll to position [253, 0]
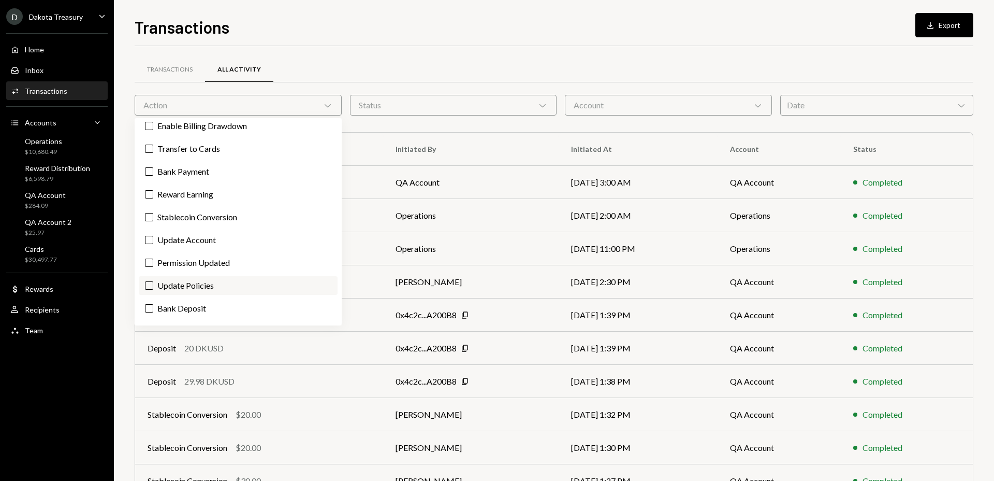
scroll to position [253, 0]
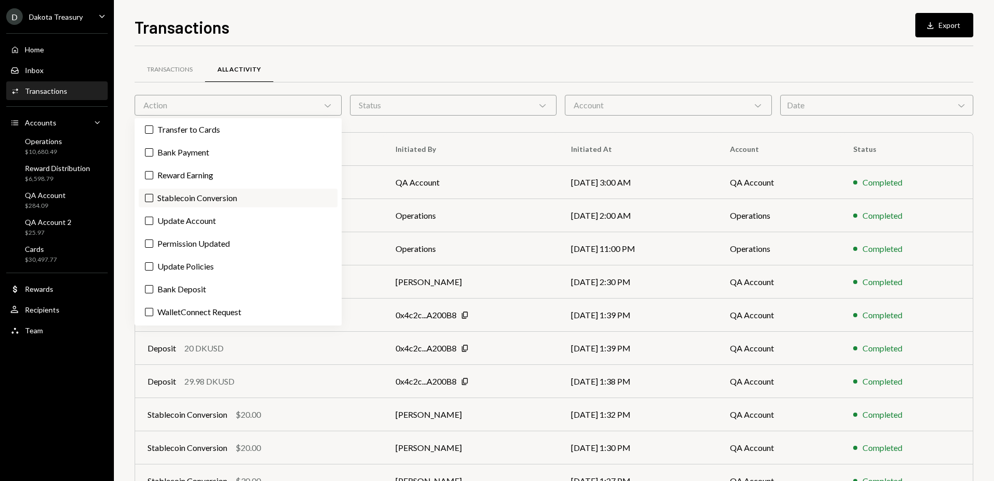
click at [288, 197] on label "Stablecoin Conversion" at bounding box center [238, 198] width 199 height 19
click at [153, 197] on button "Stablecoin Conversion" at bounding box center [149, 198] width 8 height 8
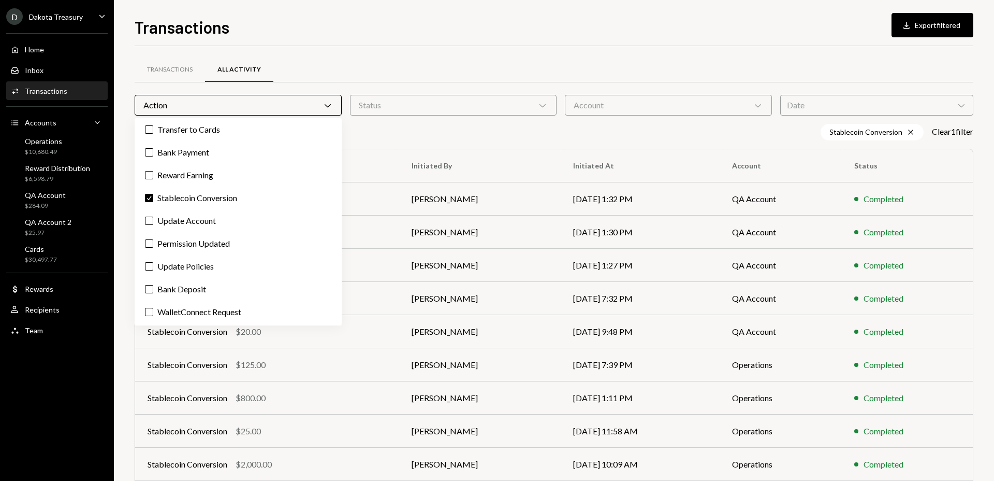
click at [414, 131] on div "Stablecoin Conversion Cross Clear 1 filter" at bounding box center [554, 132] width 839 height 17
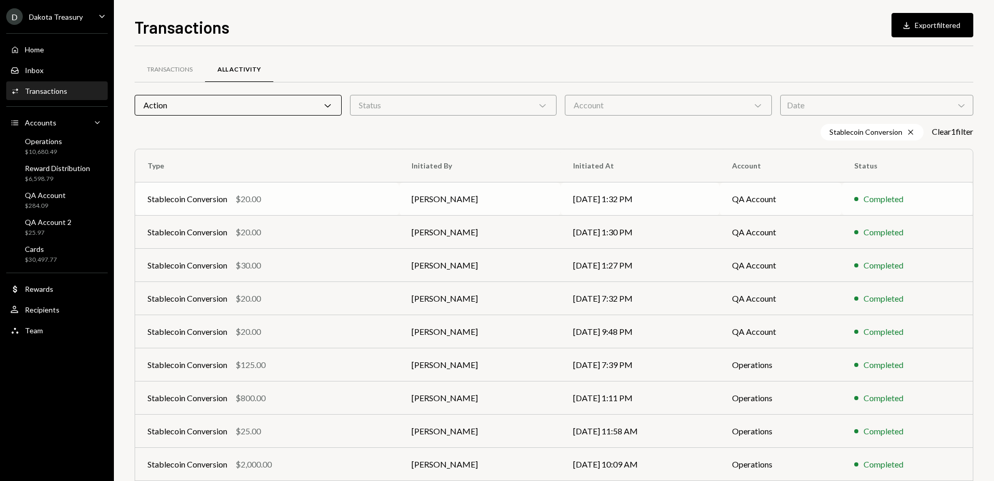
click at [515, 196] on td "[PERSON_NAME]" at bounding box center [480, 198] width 162 height 33
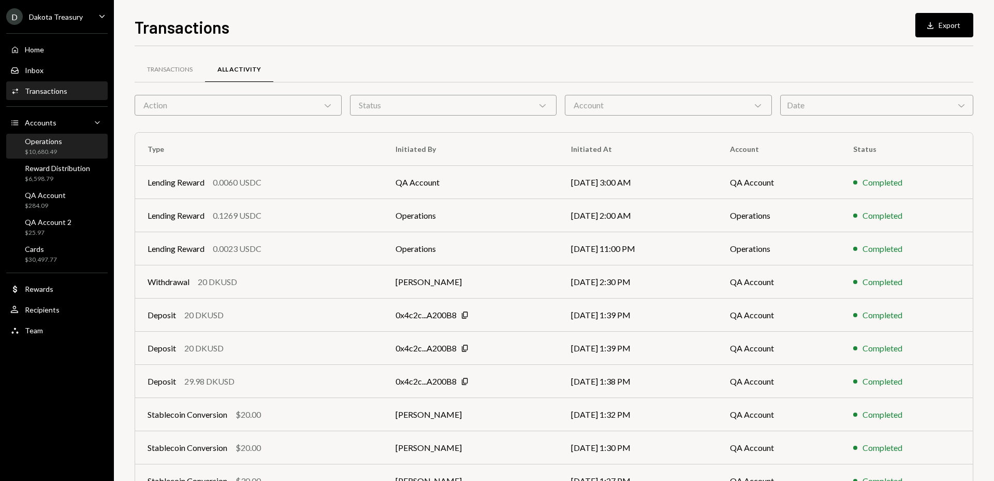
click at [66, 148] on div "Operations $10,680.49" at bounding box center [56, 147] width 93 height 20
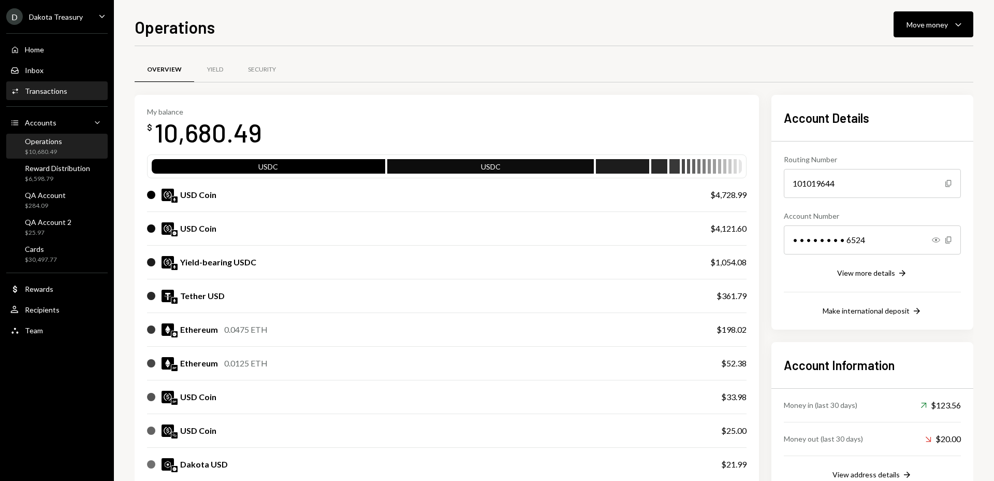
click at [63, 92] on div "Transactions" at bounding box center [46, 90] width 42 height 9
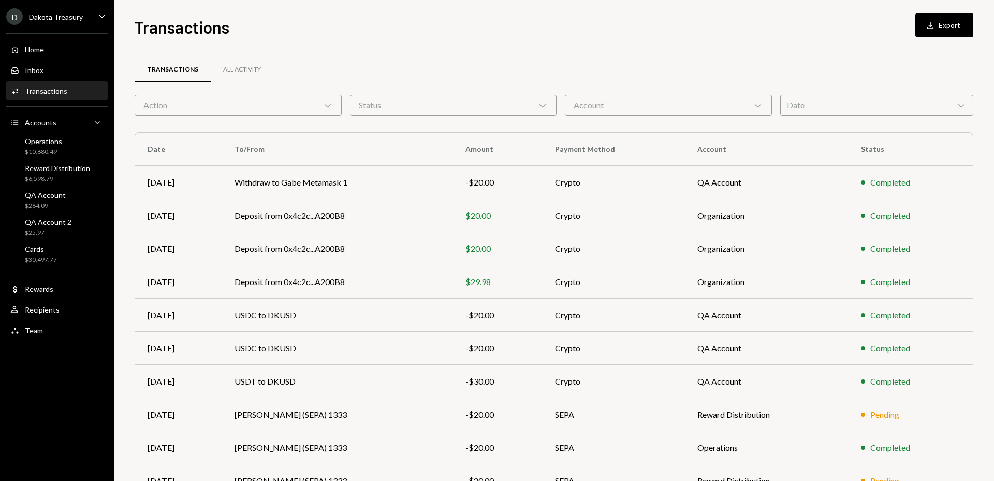
click at [250, 97] on div "Action Chevron Down" at bounding box center [238, 105] width 207 height 21
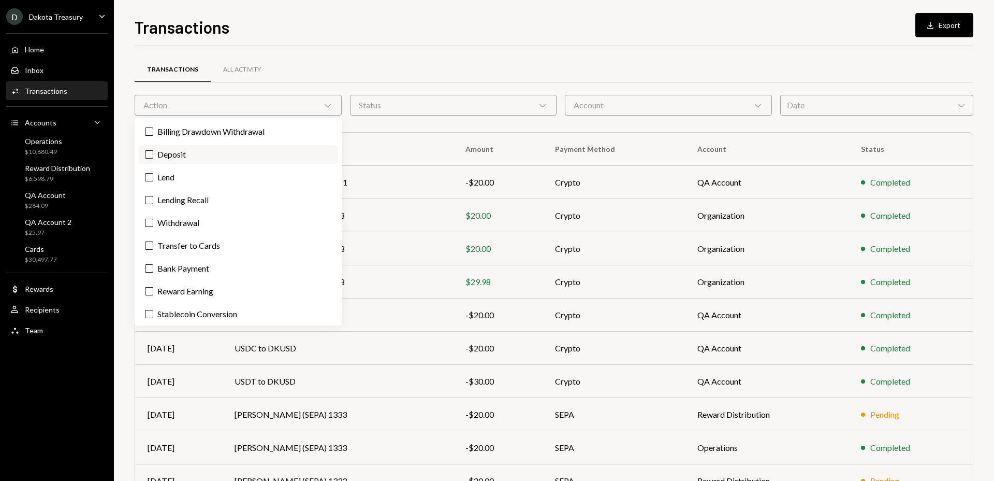
click at [224, 154] on label "Deposit" at bounding box center [238, 154] width 199 height 19
click at [153, 154] on button "Deposit" at bounding box center [149, 154] width 8 height 8
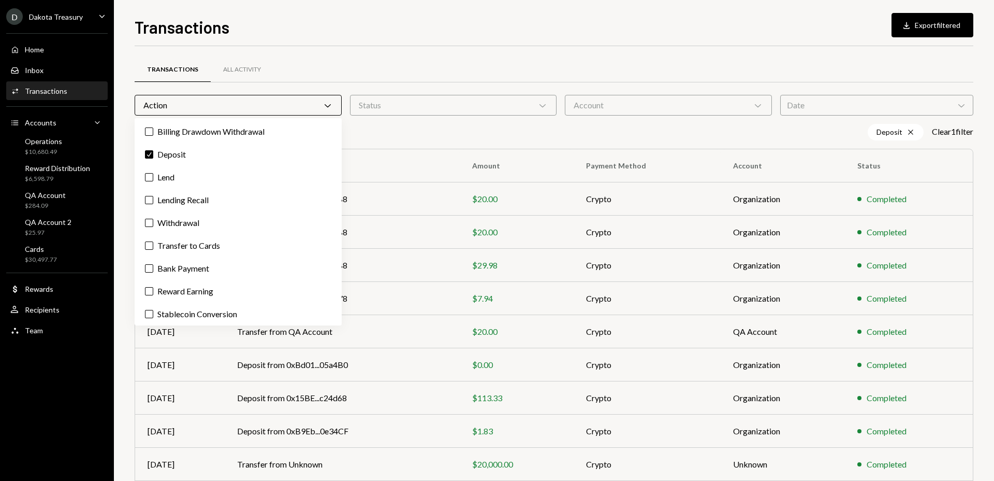
click at [440, 133] on div "Deposit Cross Clear 1 filter" at bounding box center [554, 132] width 839 height 17
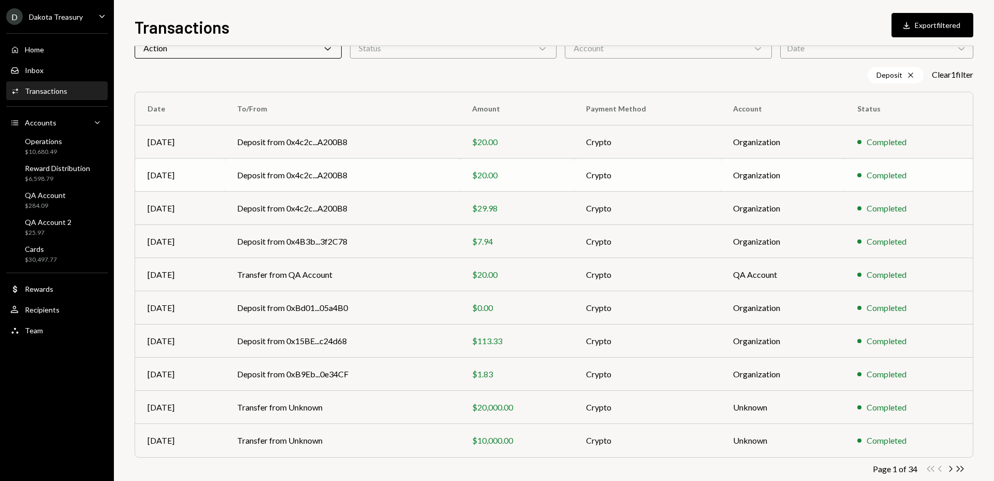
scroll to position [77, 0]
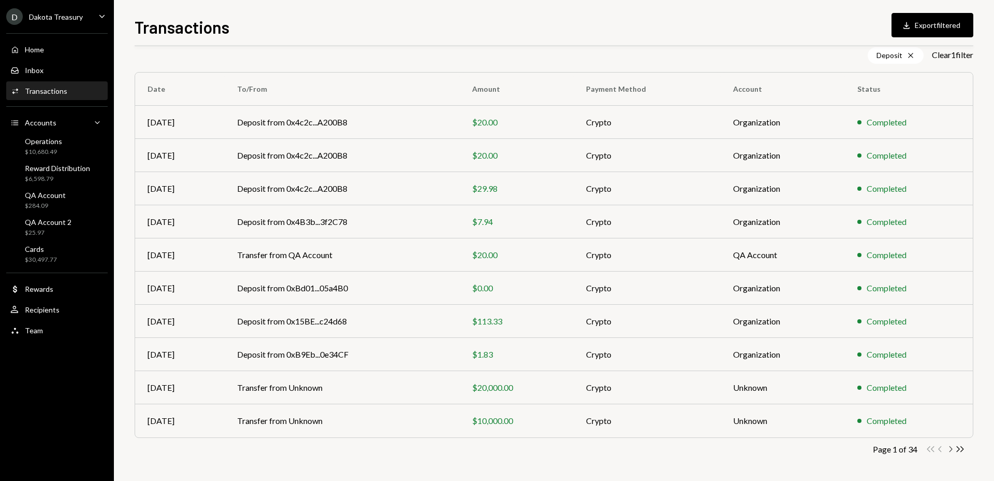
click at [951, 450] on icon "Chevron Right" at bounding box center [951, 449] width 10 height 10
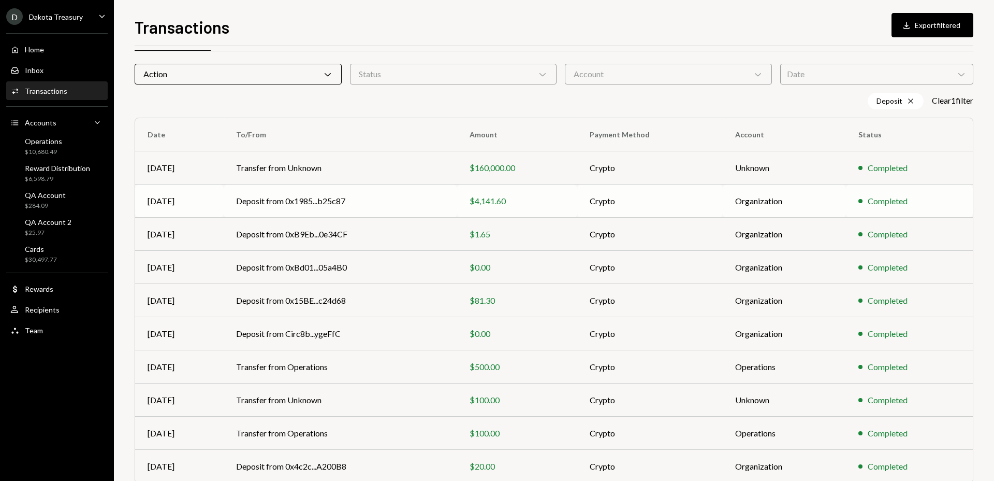
scroll to position [0, 0]
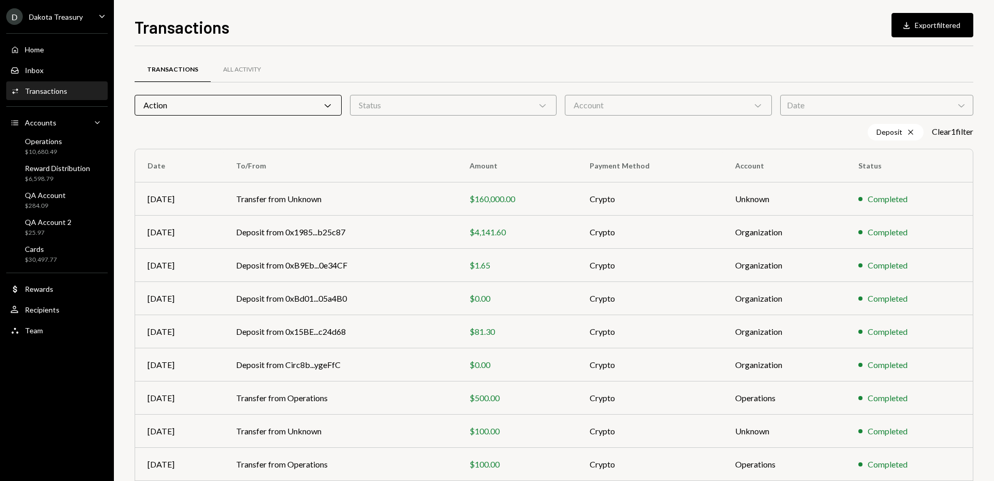
click at [633, 107] on div "Account Chevron Down" at bounding box center [668, 105] width 207 height 21
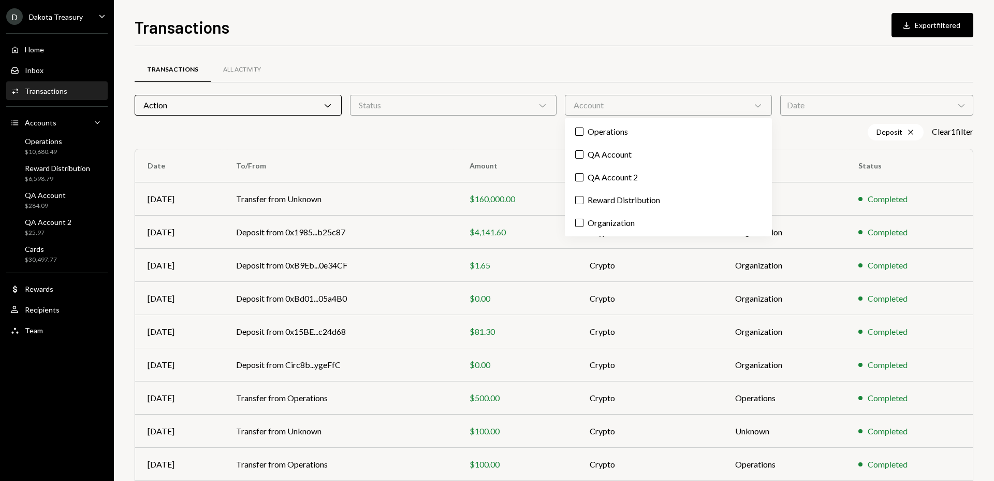
click at [644, 110] on div "Account Chevron Down" at bounding box center [668, 105] width 207 height 21
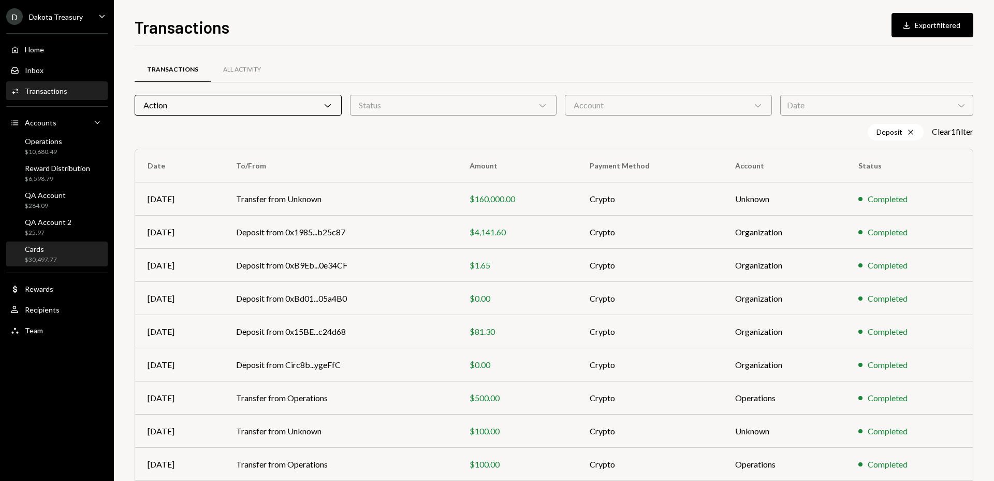
click at [68, 259] on div "Cards $30,497.77" at bounding box center [56, 254] width 93 height 20
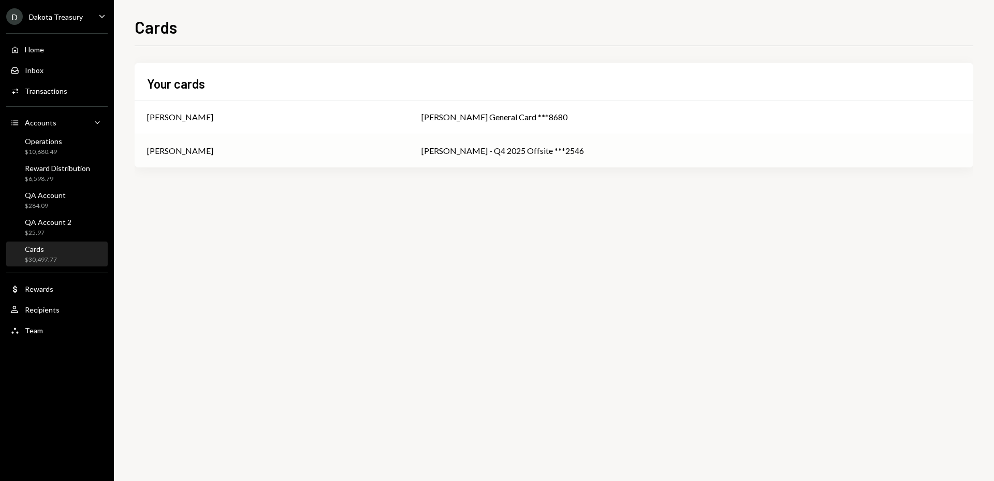
click at [397, 149] on div "[PERSON_NAME]" at bounding box center [272, 151] width 250 height 12
click at [65, 94] on div "Transactions" at bounding box center [46, 90] width 42 height 9
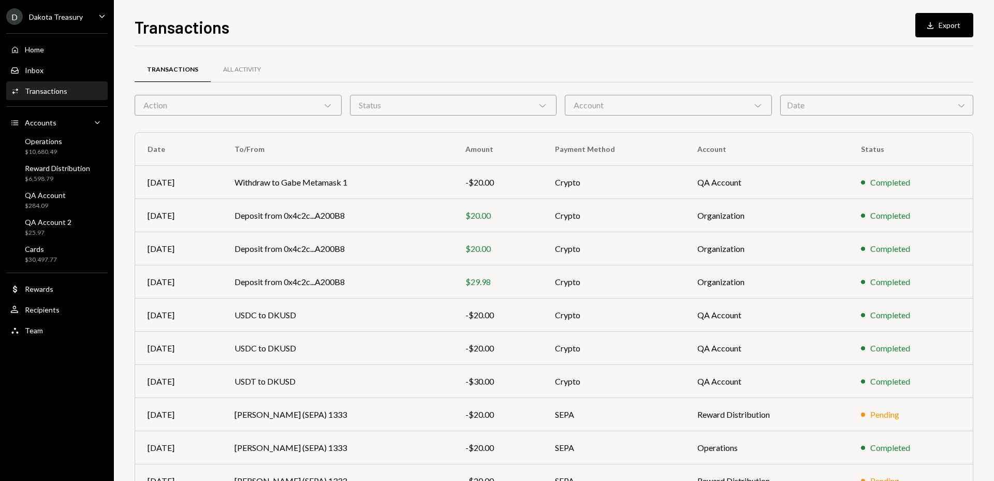
click at [311, 100] on div "Action Chevron Down" at bounding box center [238, 105] width 207 height 21
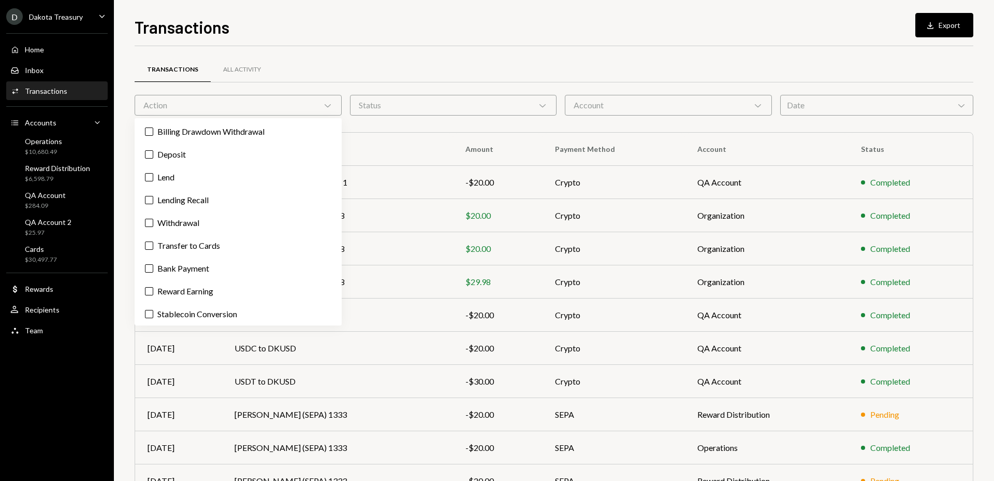
click at [311, 100] on div "Action Chevron Down" at bounding box center [238, 105] width 207 height 21
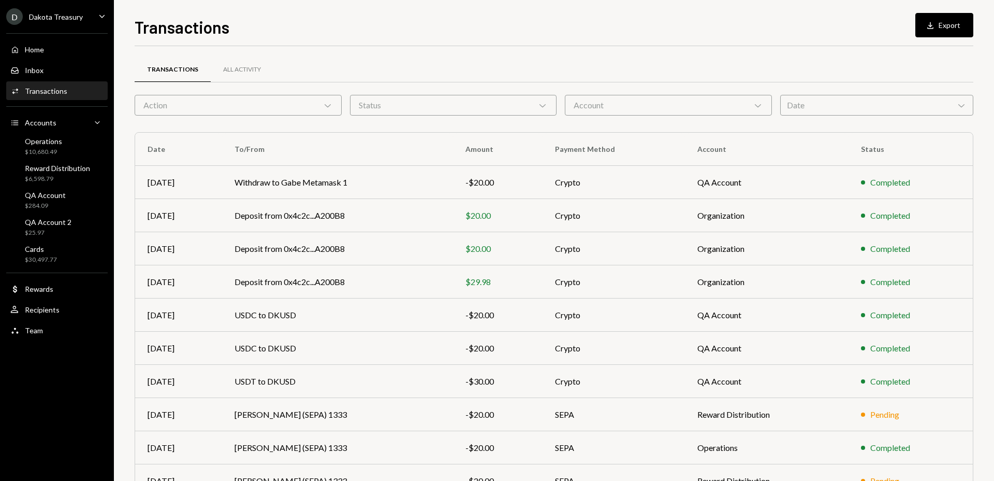
click at [488, 103] on div "Status Chevron Down" at bounding box center [453, 105] width 207 height 21
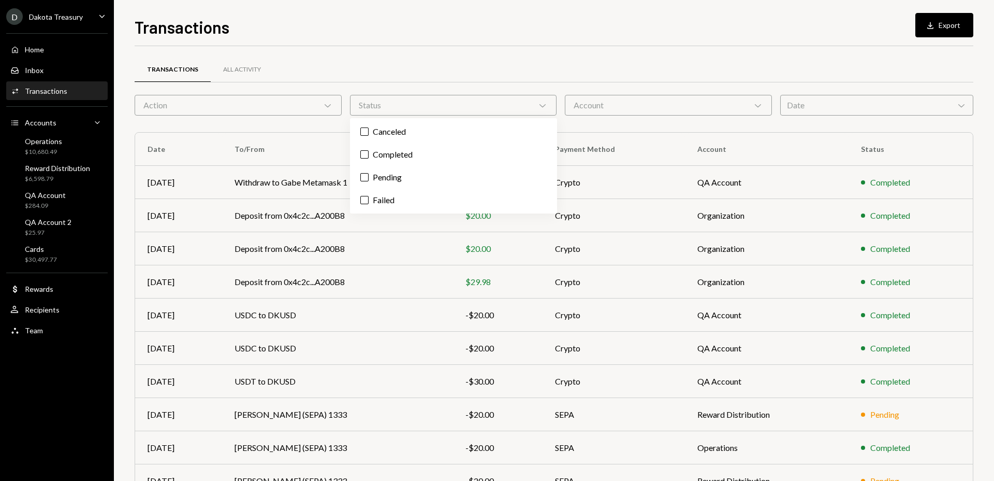
click at [488, 103] on div "Status Chevron Down" at bounding box center [453, 105] width 207 height 21
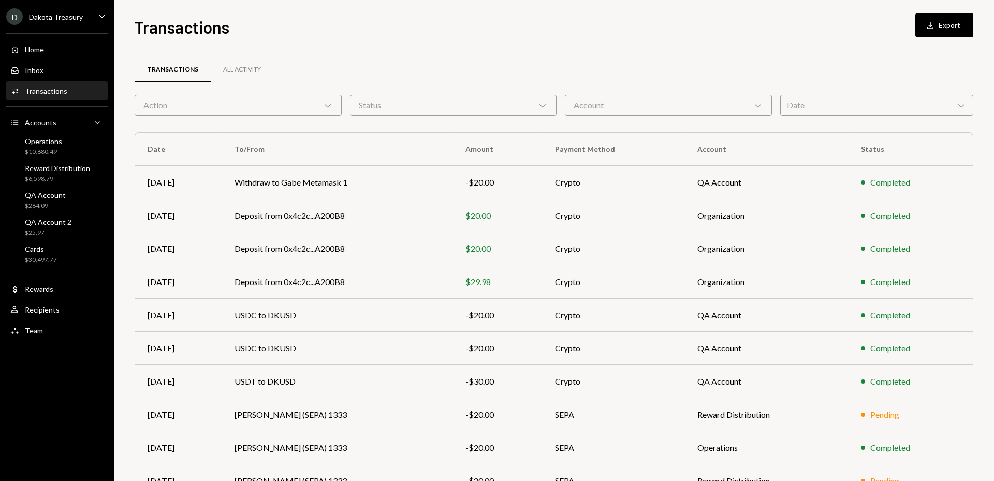
click at [620, 105] on div "Account Chevron Down" at bounding box center [668, 105] width 207 height 21
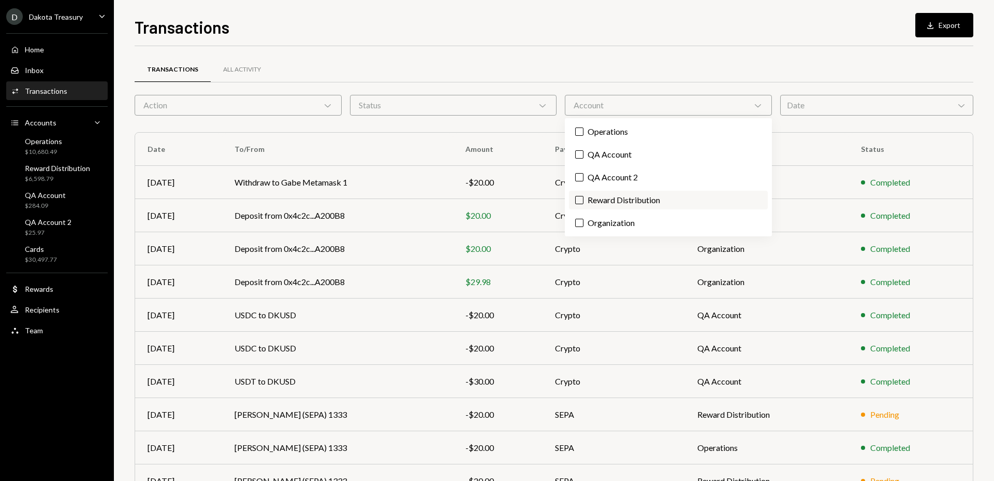
click at [666, 201] on label "Reward Distribution" at bounding box center [668, 200] width 199 height 19
click at [584, 201] on button "Reward Distribution" at bounding box center [579, 200] width 8 height 8
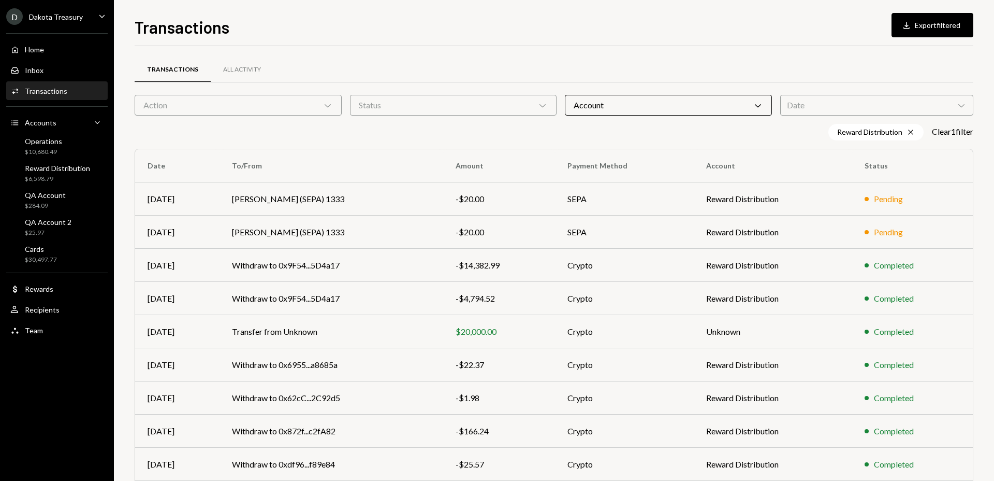
click at [355, 137] on div "Reward Distribution Cross Clear 1 filter" at bounding box center [554, 132] width 839 height 17
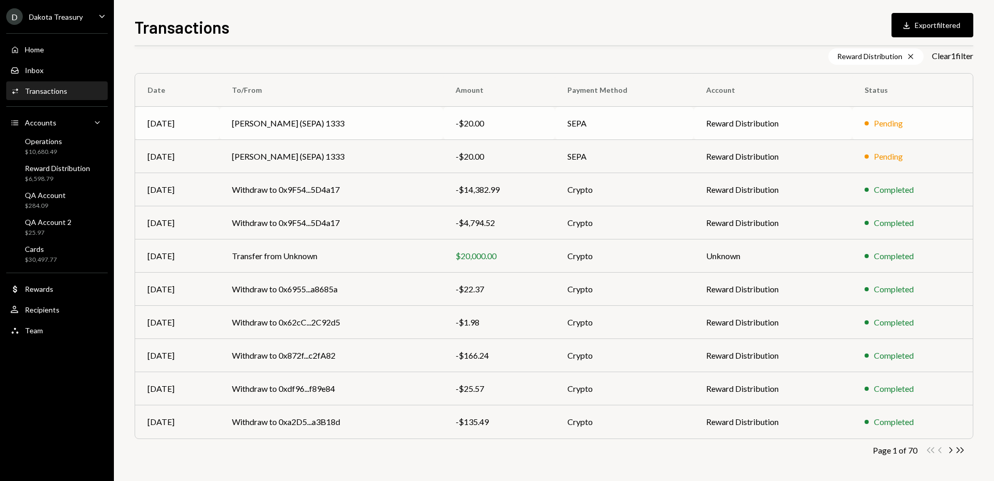
scroll to position [77, 0]
